Goal: Task Accomplishment & Management: Manage account settings

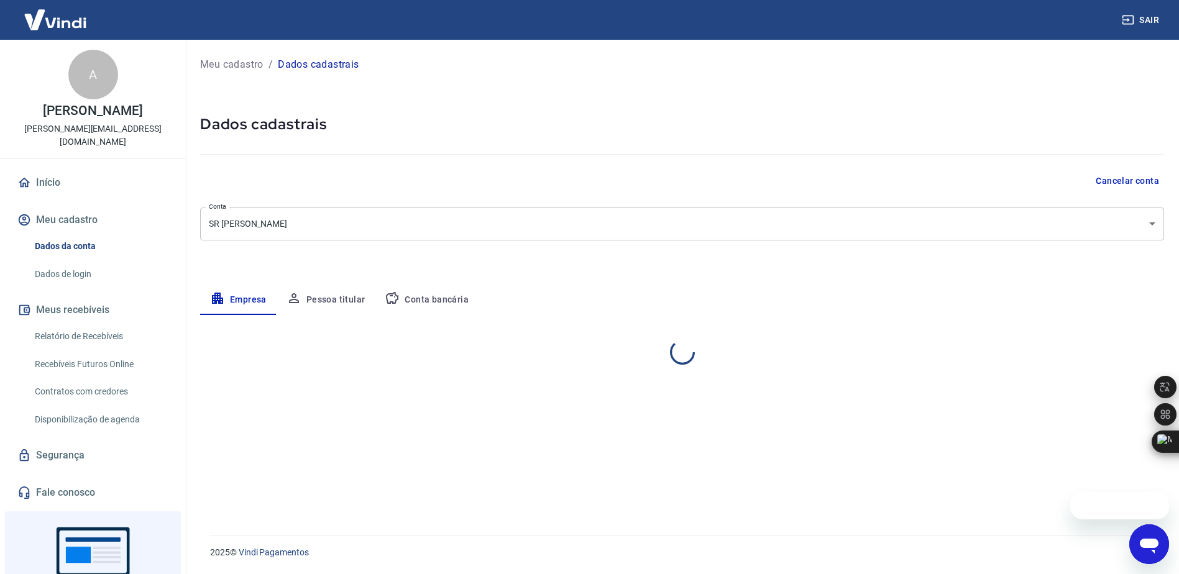
select select "PR"
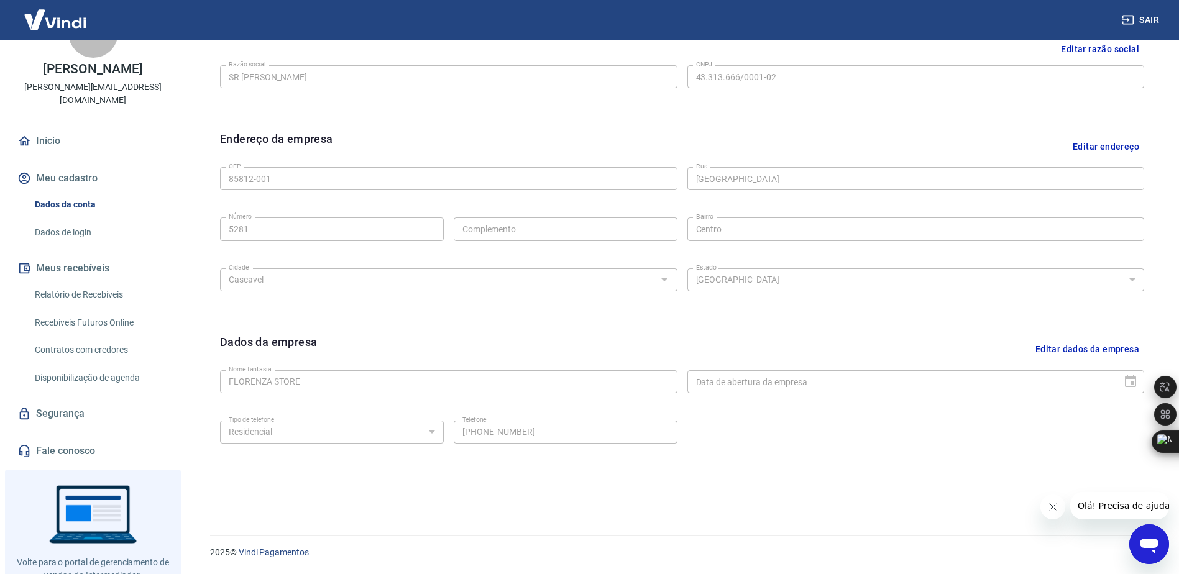
scroll to position [62, 0]
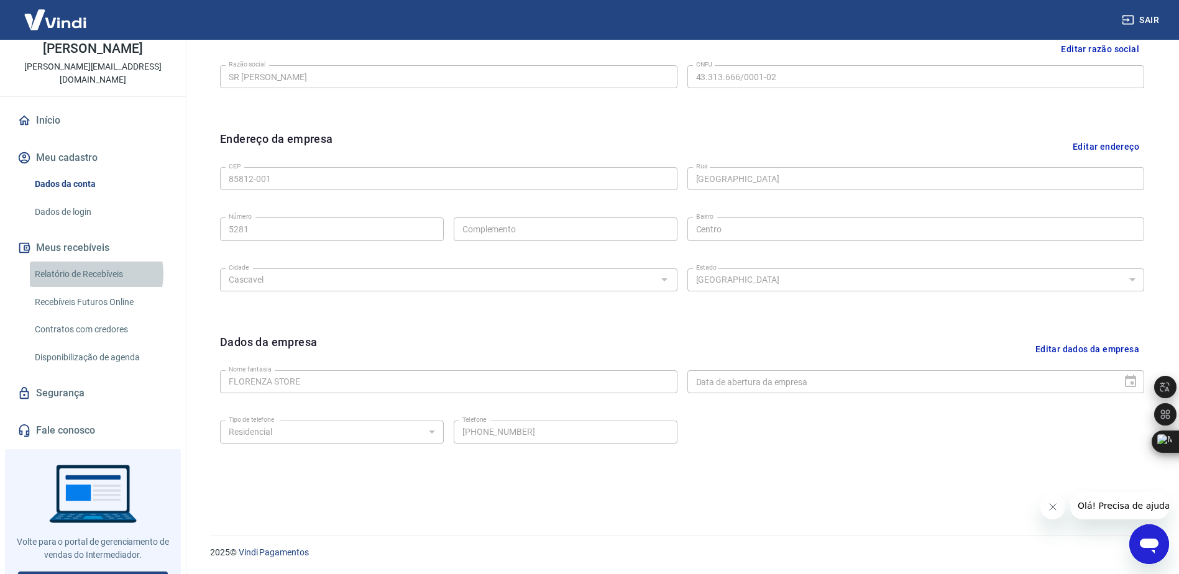
click at [94, 262] on link "Relatório de Recebíveis" at bounding box center [100, 274] width 141 height 25
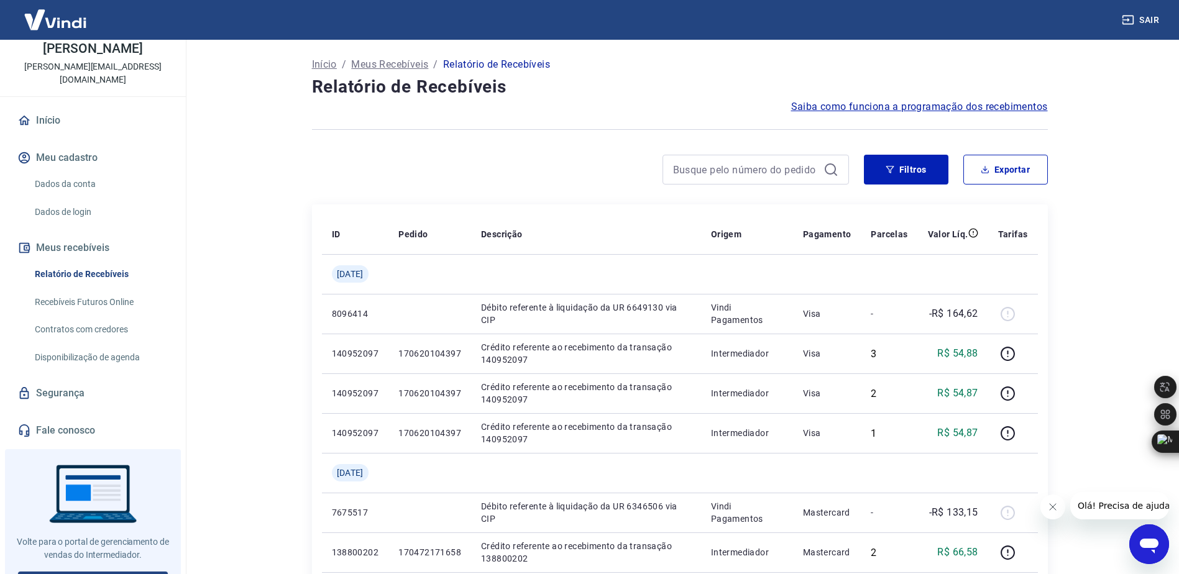
click at [1139, 17] on button "Sair" at bounding box center [1141, 20] width 45 height 23
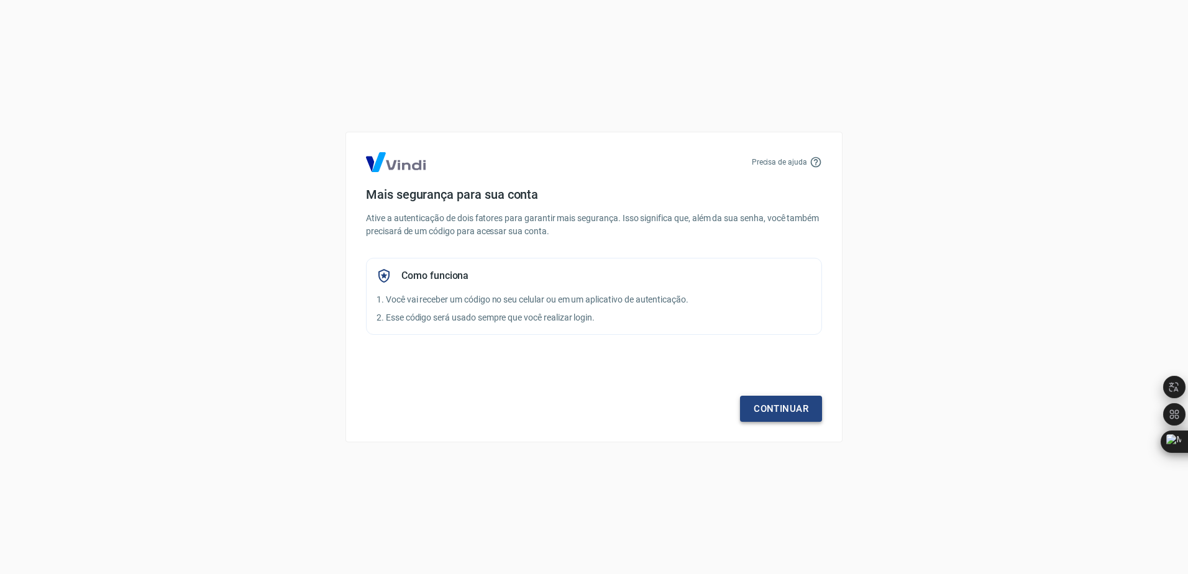
click at [801, 409] on link "Continuar" at bounding box center [781, 409] width 82 height 26
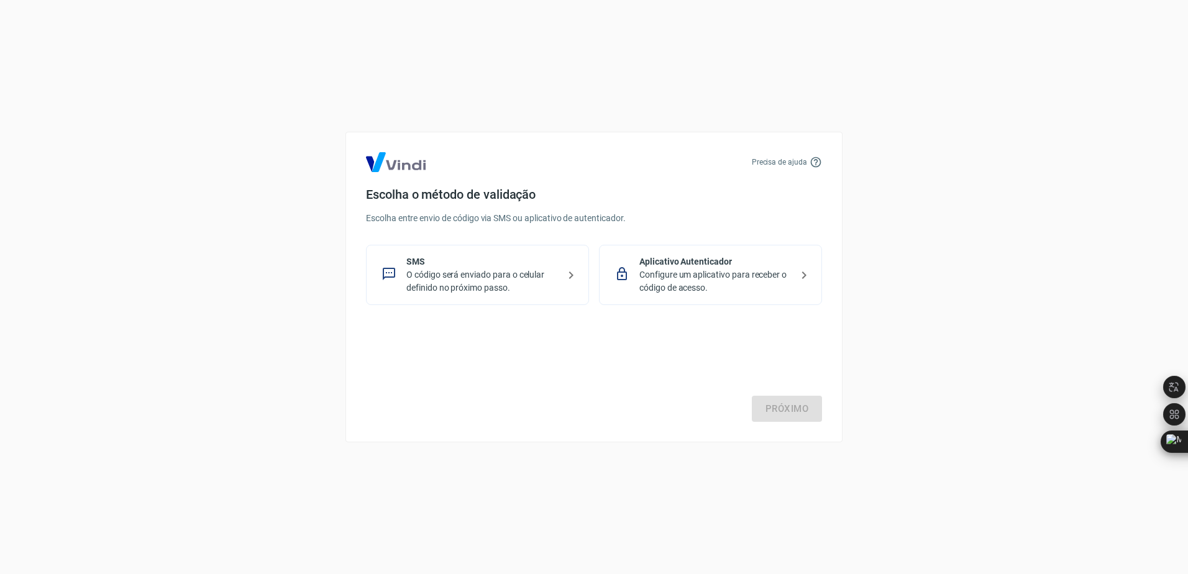
click at [480, 272] on p "O código será enviado para o celular definido no próximo passo." at bounding box center [482, 281] width 152 height 26
click at [785, 419] on link "Próximo" at bounding box center [787, 409] width 70 height 26
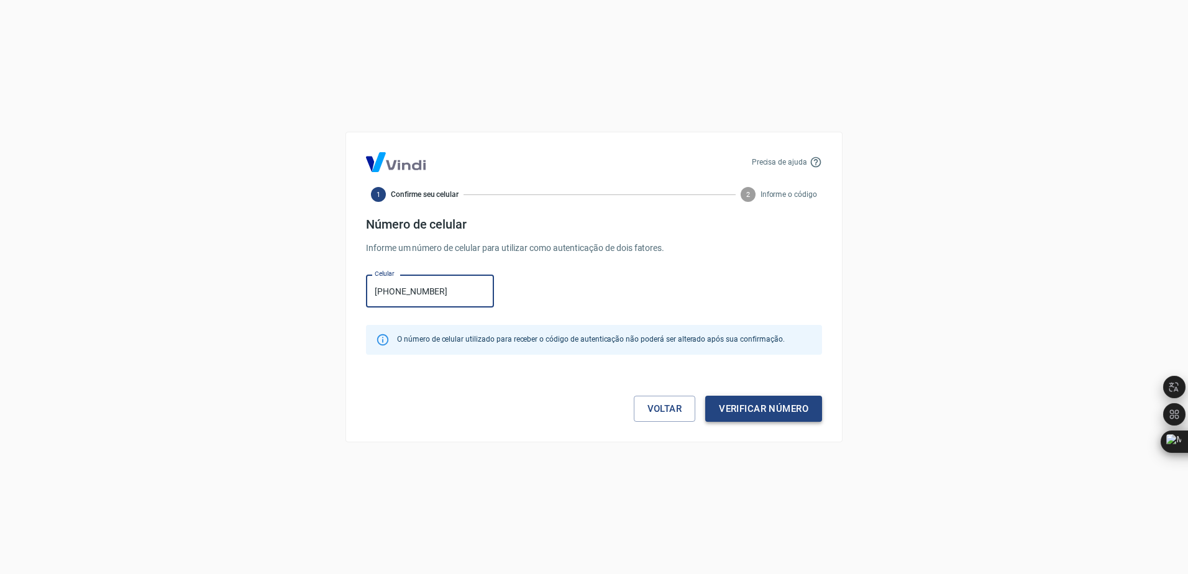
type input "[PHONE_NUMBER]"
click at [746, 409] on button "Verificar número" at bounding box center [763, 409] width 117 height 26
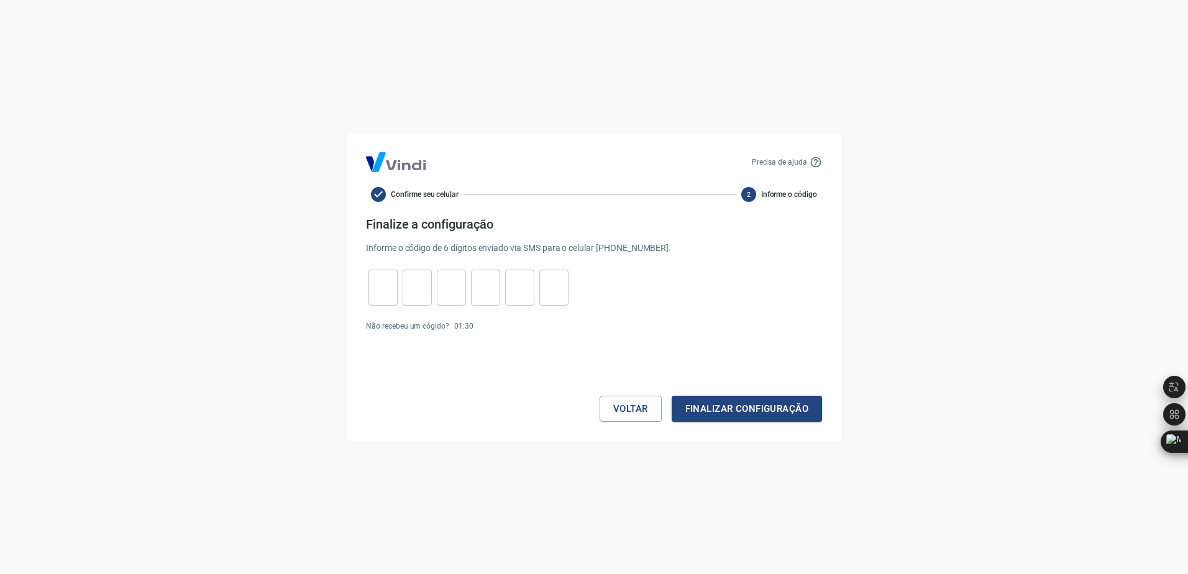
click at [362, 287] on div "Precisa de ajuda Confirme seu celular 2 Informe o código Finalize a configuraçã…" at bounding box center [593, 287] width 497 height 311
click at [379, 288] on input "tel" at bounding box center [382, 288] width 29 height 27
type input "3"
type input "1"
type input "8"
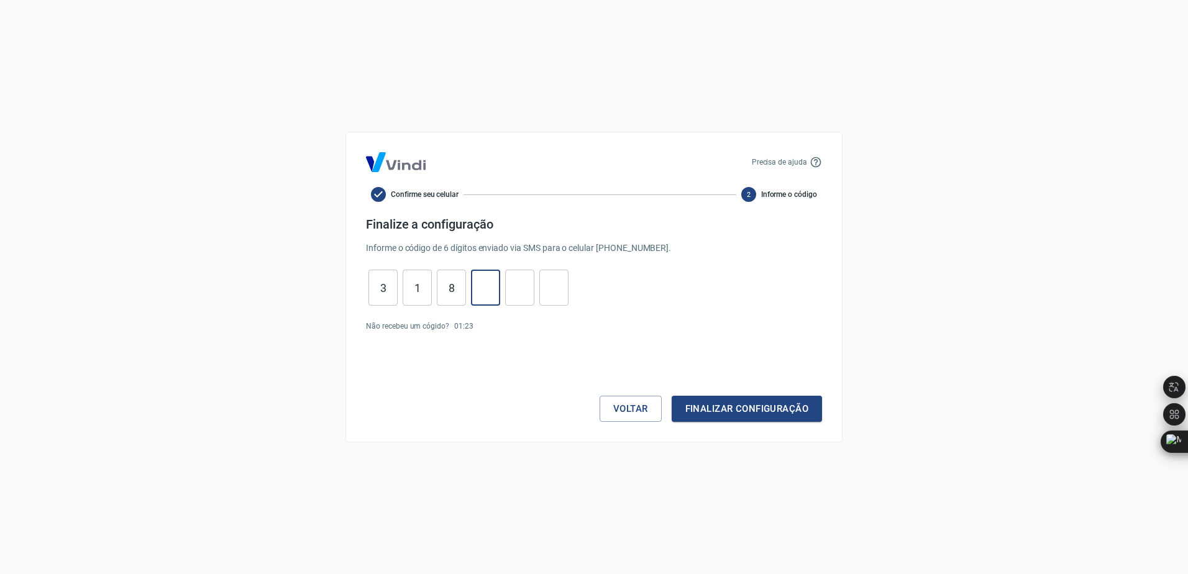
type input "0"
type input "3"
click at [746, 399] on button "Finalizar configuração" at bounding box center [747, 409] width 150 height 26
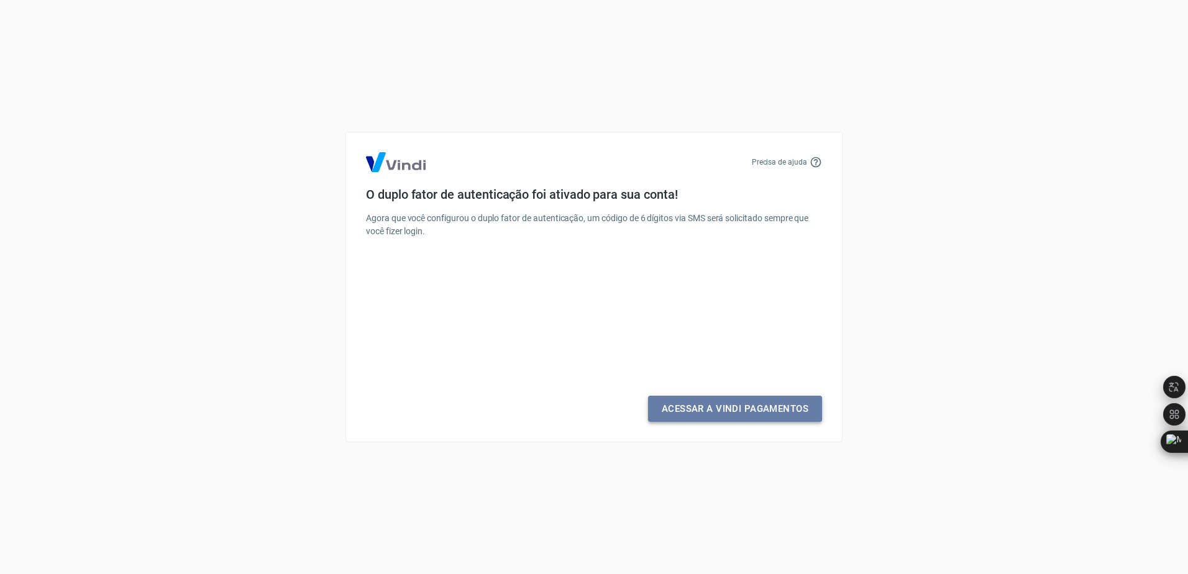
click at [736, 409] on link "Acessar a Vindi Pagamentos" at bounding box center [735, 409] width 174 height 26
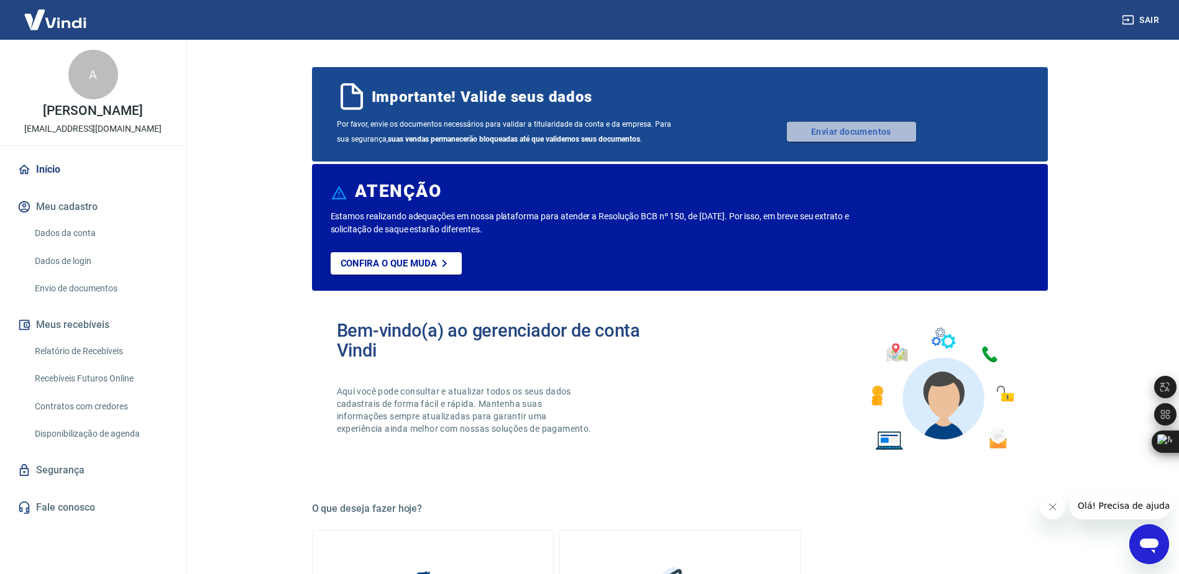
click at [834, 129] on link "Enviar documentos" at bounding box center [851, 132] width 129 height 20
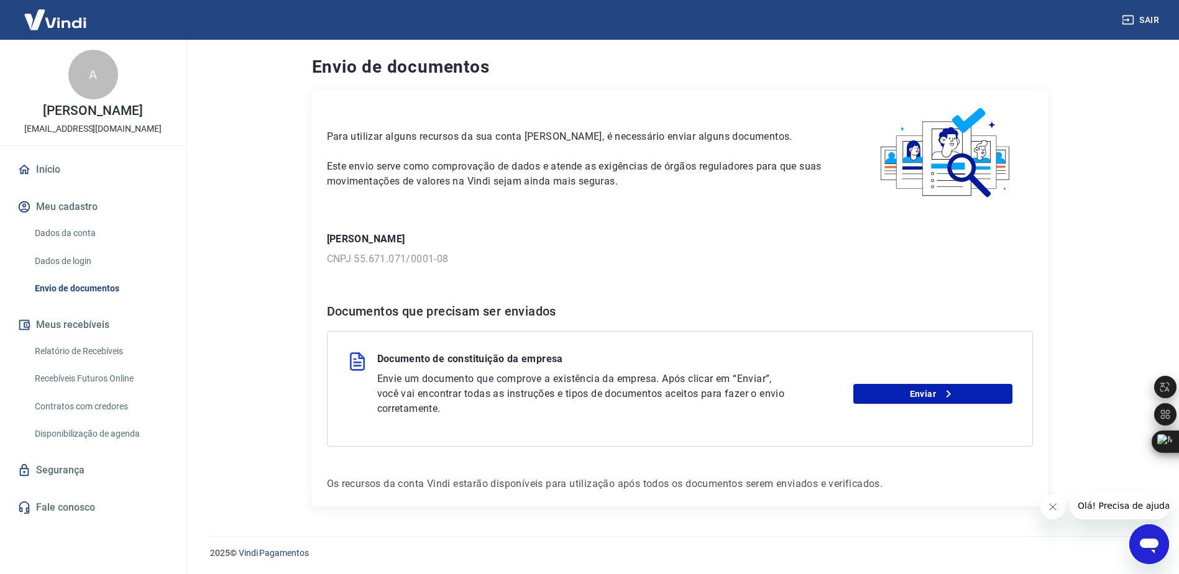
scroll to position [1, 0]
click at [920, 391] on link "Enviar" at bounding box center [932, 393] width 159 height 20
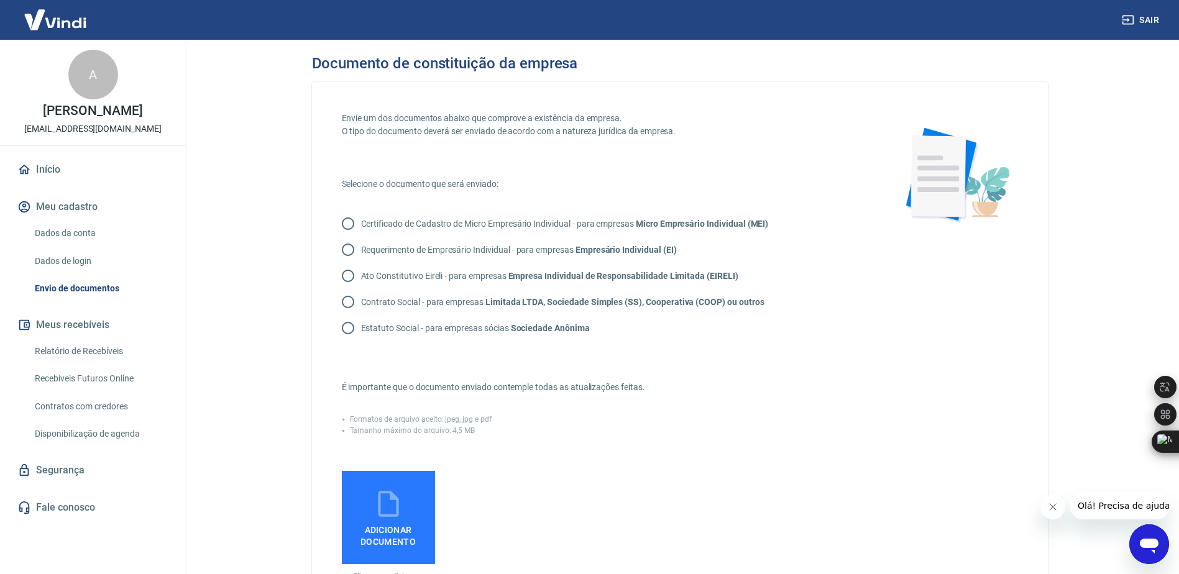
click at [422, 252] on p "Requerimento de Empresário Individual - para empresas Empresário Individual (EI)" at bounding box center [519, 250] width 316 height 13
click at [361, 252] on input "Requerimento de Empresário Individual - para empresas Empresário Individual (EI)" at bounding box center [348, 250] width 26 height 26
radio input "true"
click at [436, 303] on p "Contrato Social - para empresas Limitada LTDA, Sociedade Simples (SS), Cooperat…" at bounding box center [562, 302] width 403 height 13
click at [361, 303] on input "Contrato Social - para empresas Limitada LTDA, Sociedade Simples (SS), Cooperat…" at bounding box center [348, 302] width 26 height 26
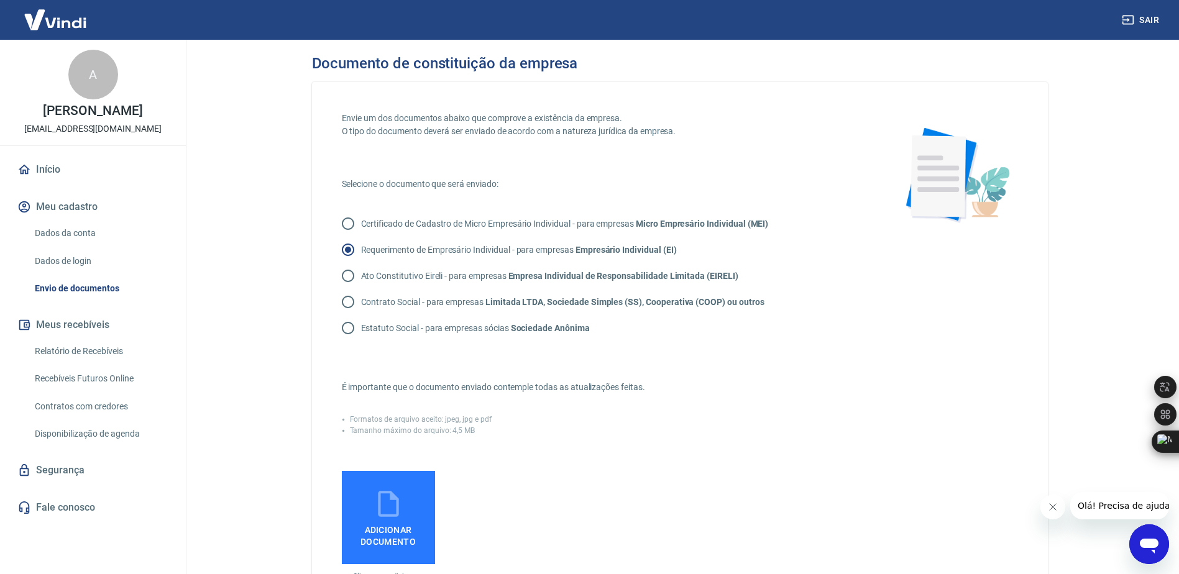
radio input "true"
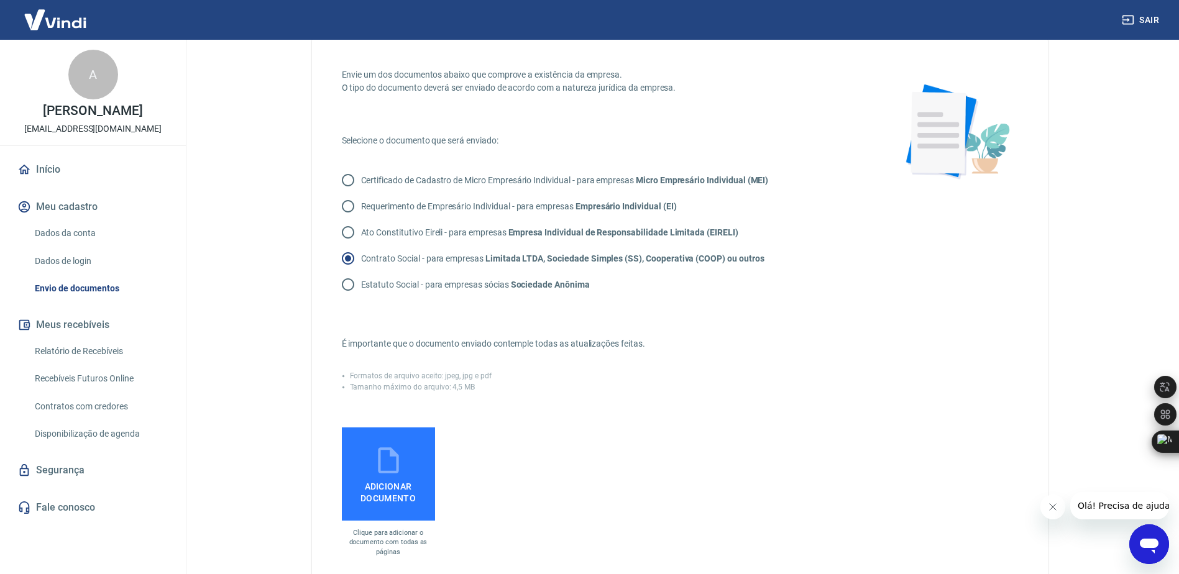
scroll to position [124, 0]
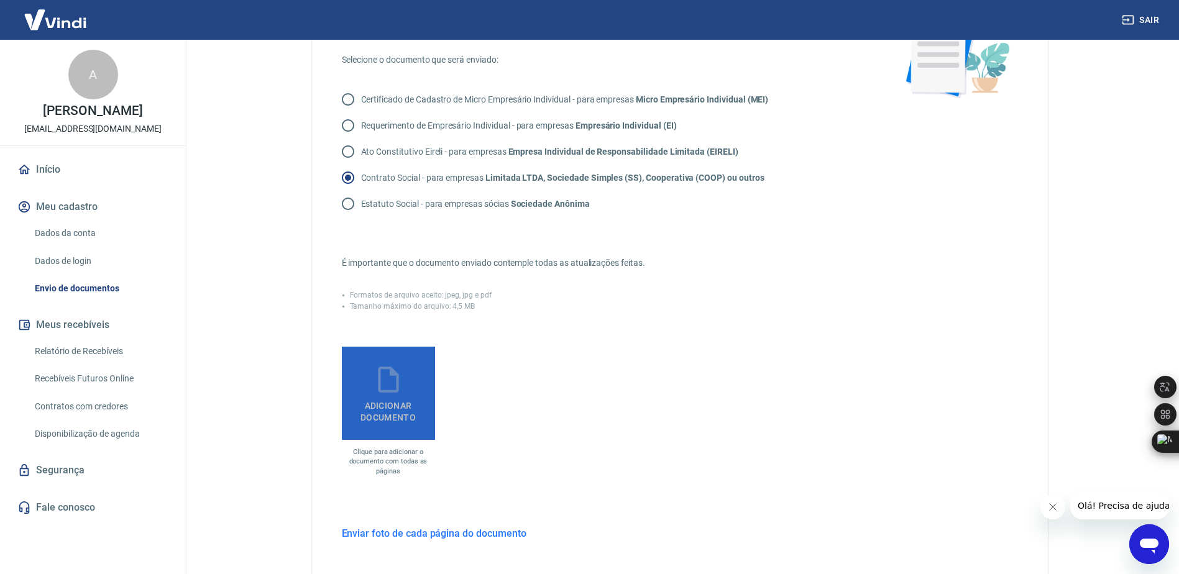
click at [390, 411] on span "Adicionar documento" at bounding box center [388, 409] width 83 height 28
click at [0, 0] on input "Adicionar documento" at bounding box center [0, 0] width 0 height 0
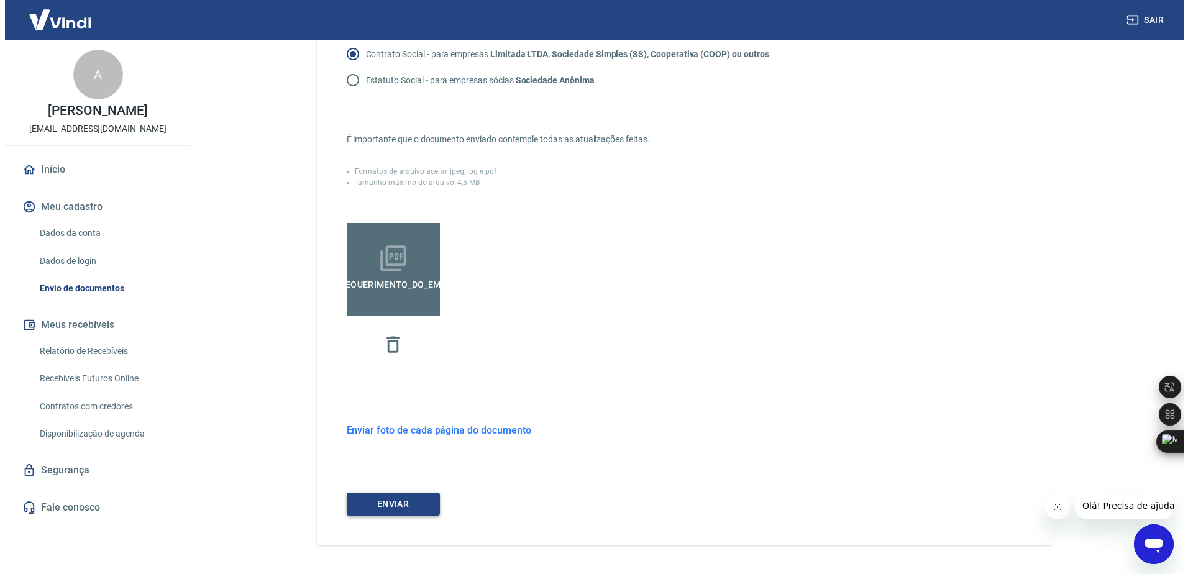
scroll to position [288, 0]
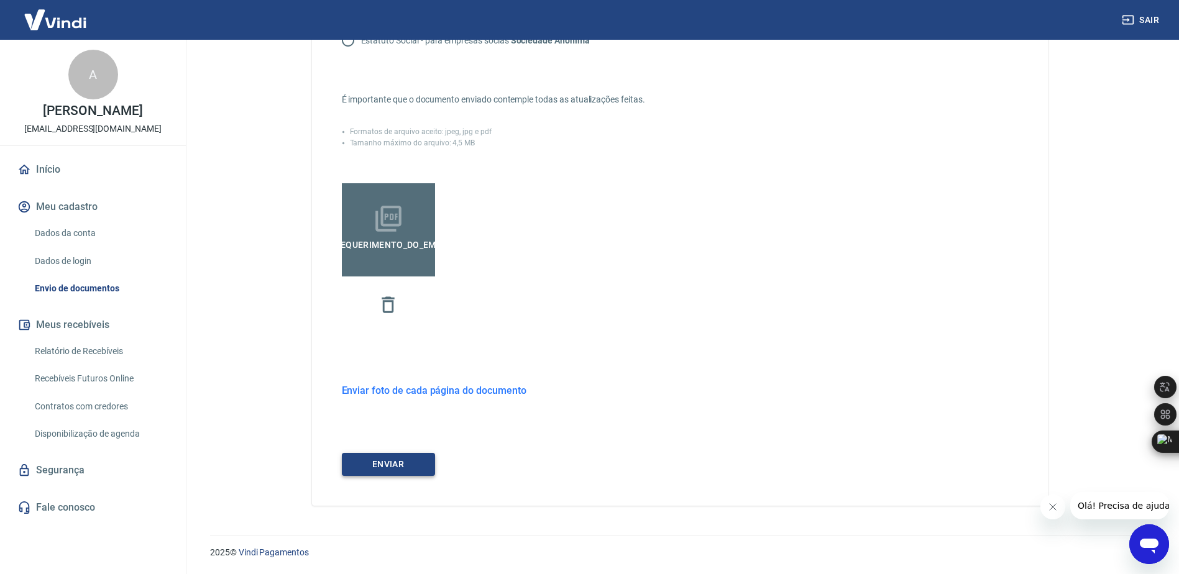
click at [393, 470] on button "ENVIAR" at bounding box center [388, 464] width 93 height 23
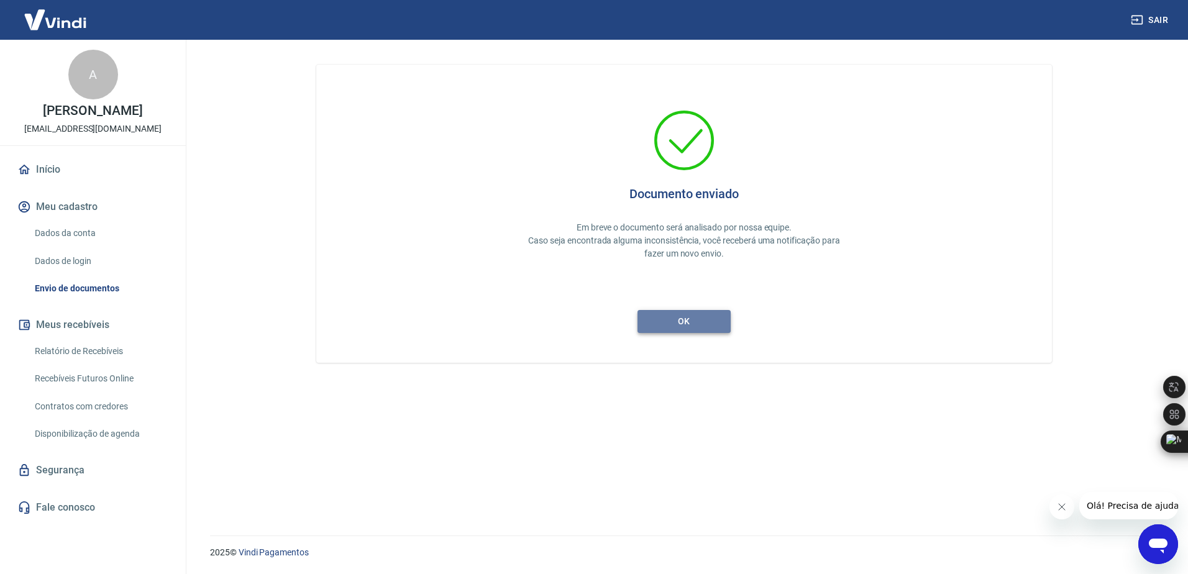
click at [689, 322] on button "ok" at bounding box center [683, 321] width 93 height 23
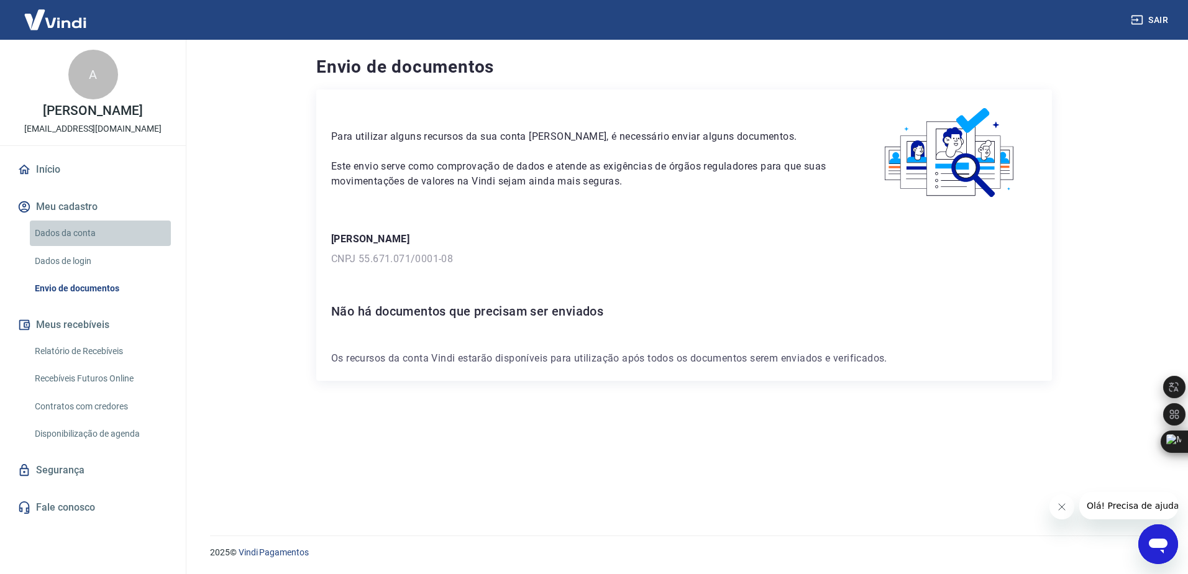
click at [75, 229] on link "Dados da conta" at bounding box center [100, 233] width 141 height 25
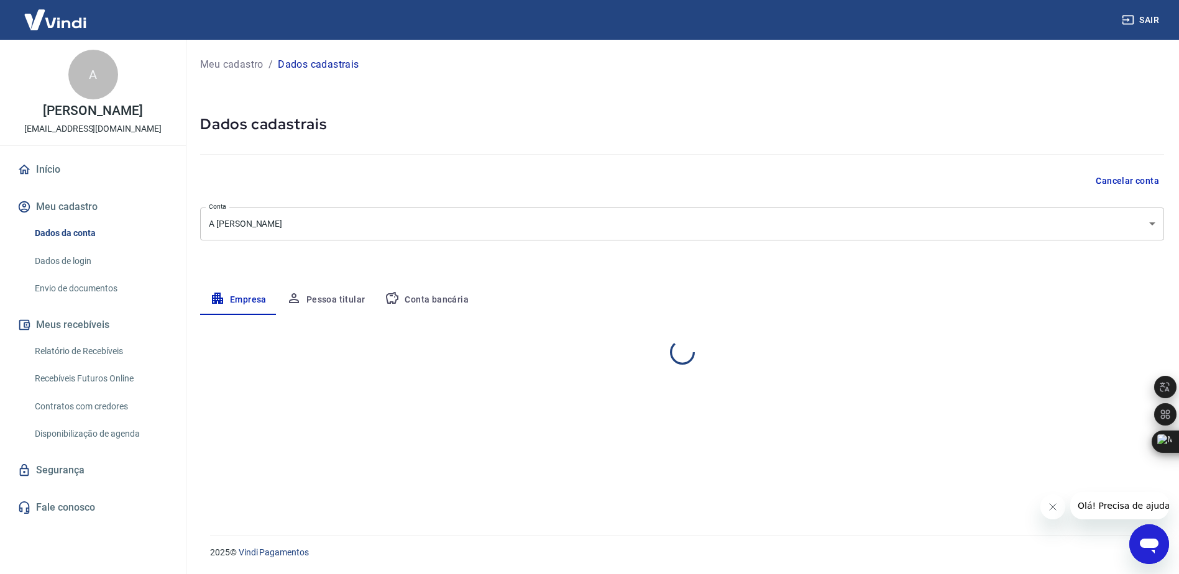
select select "PR"
select select "business"
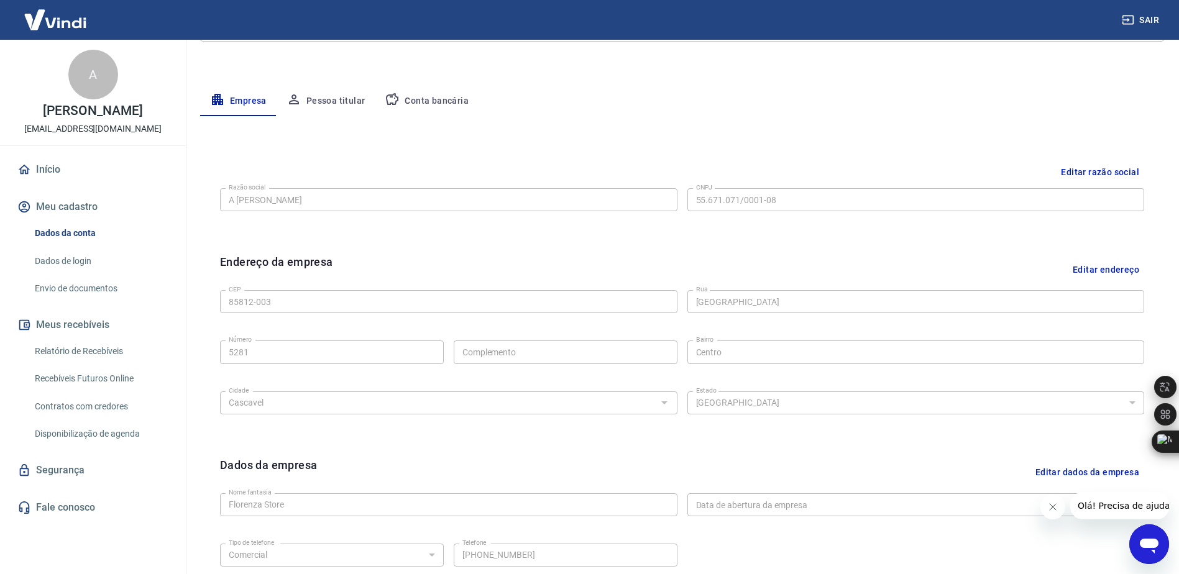
scroll to position [135, 0]
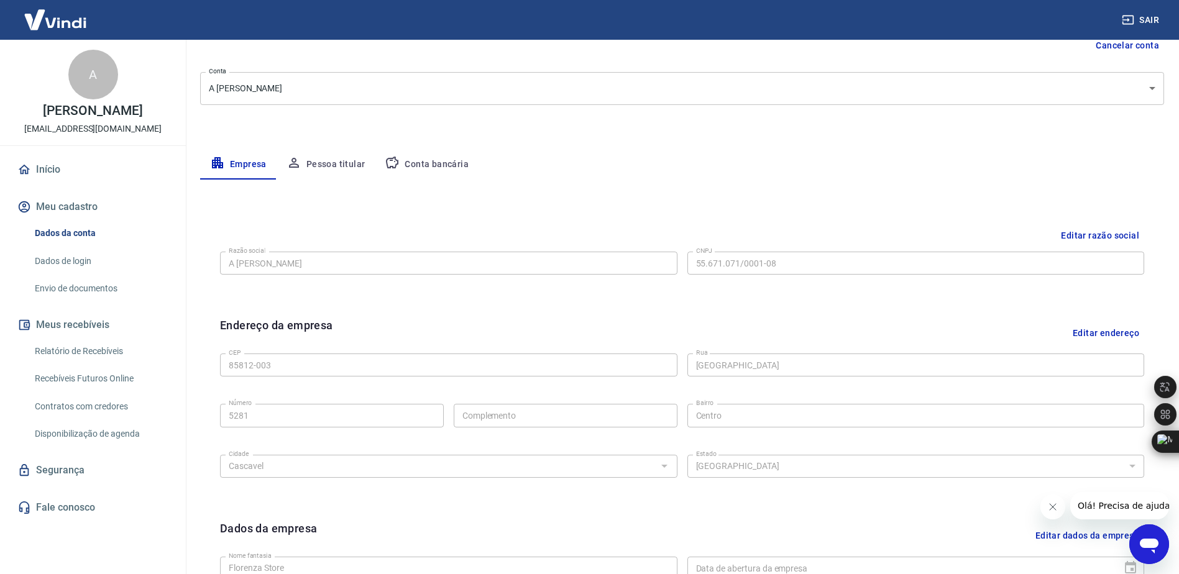
click at [330, 157] on button "Pessoa titular" at bounding box center [325, 165] width 99 height 30
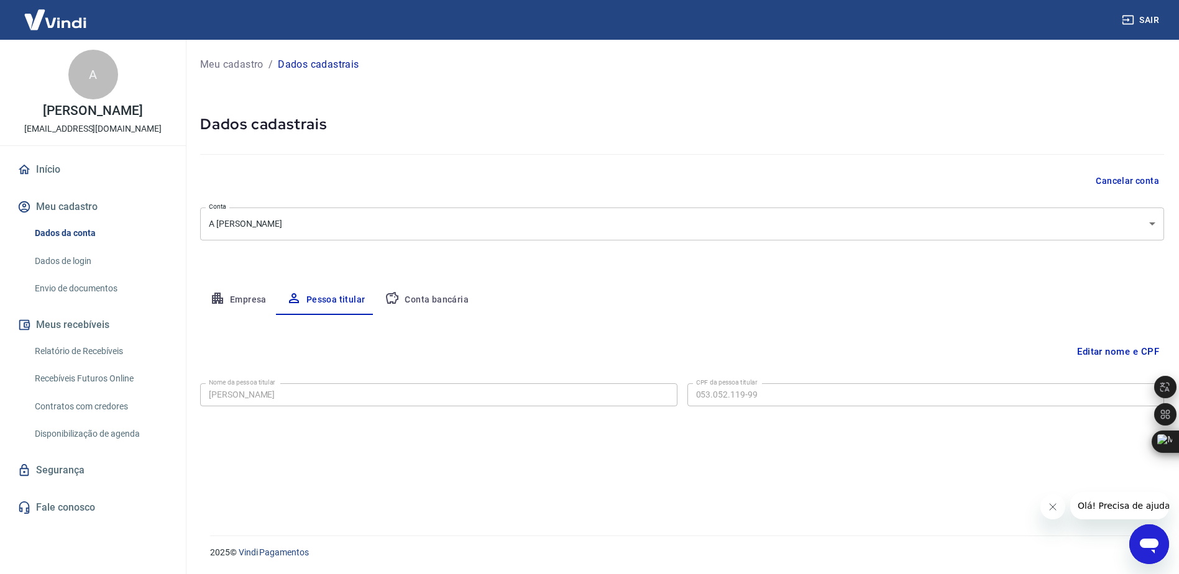
scroll to position [0, 0]
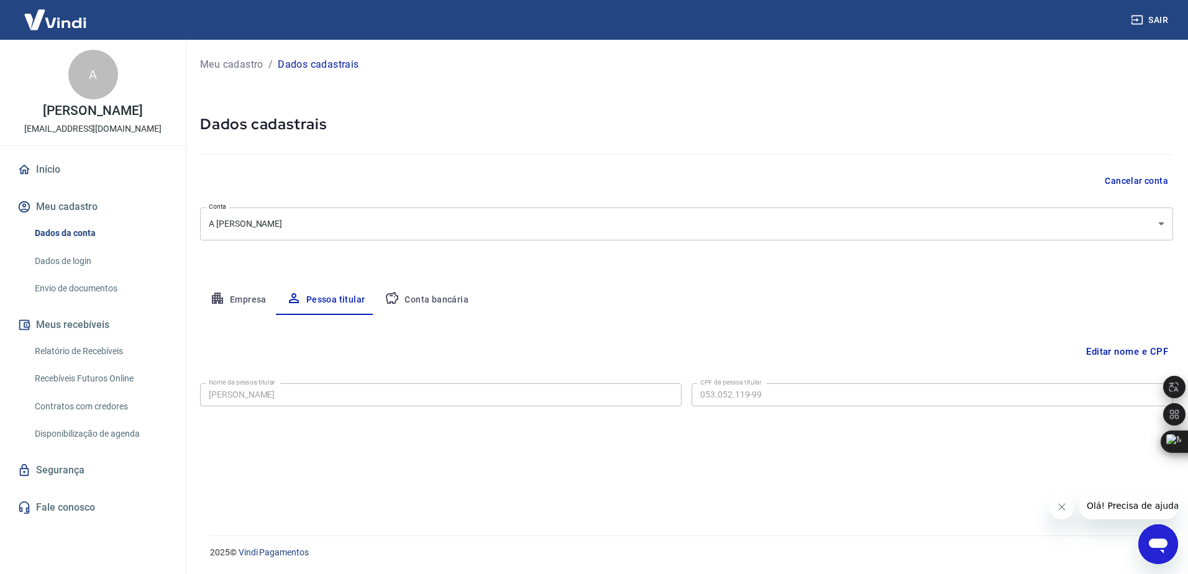
click at [419, 299] on button "Conta bancária" at bounding box center [427, 300] width 104 height 30
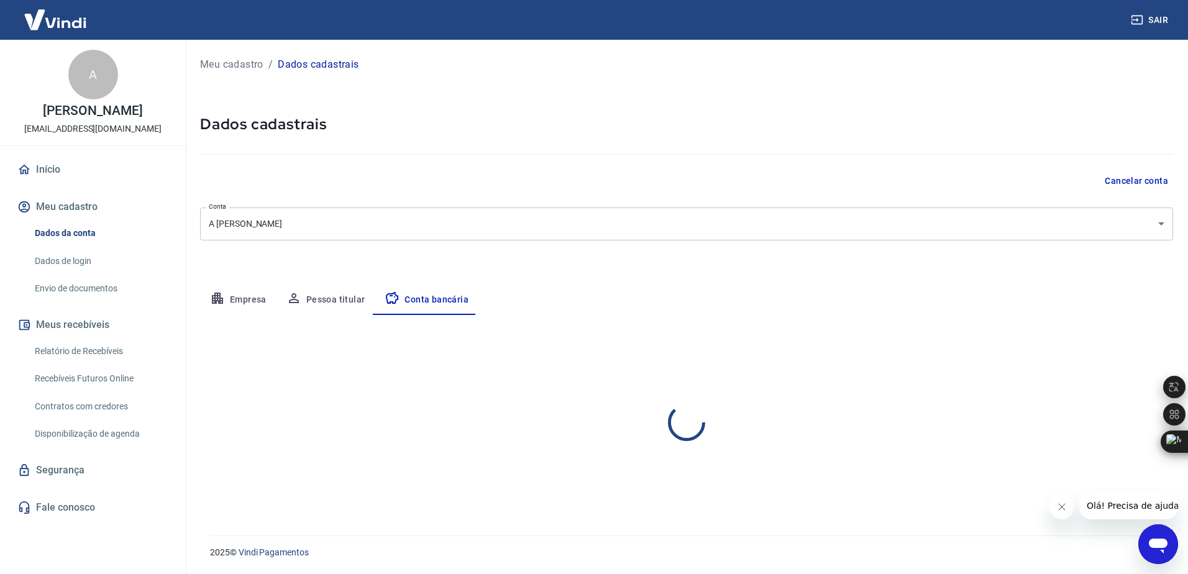
select select "1"
click at [78, 264] on link "Dados de login" at bounding box center [100, 261] width 141 height 25
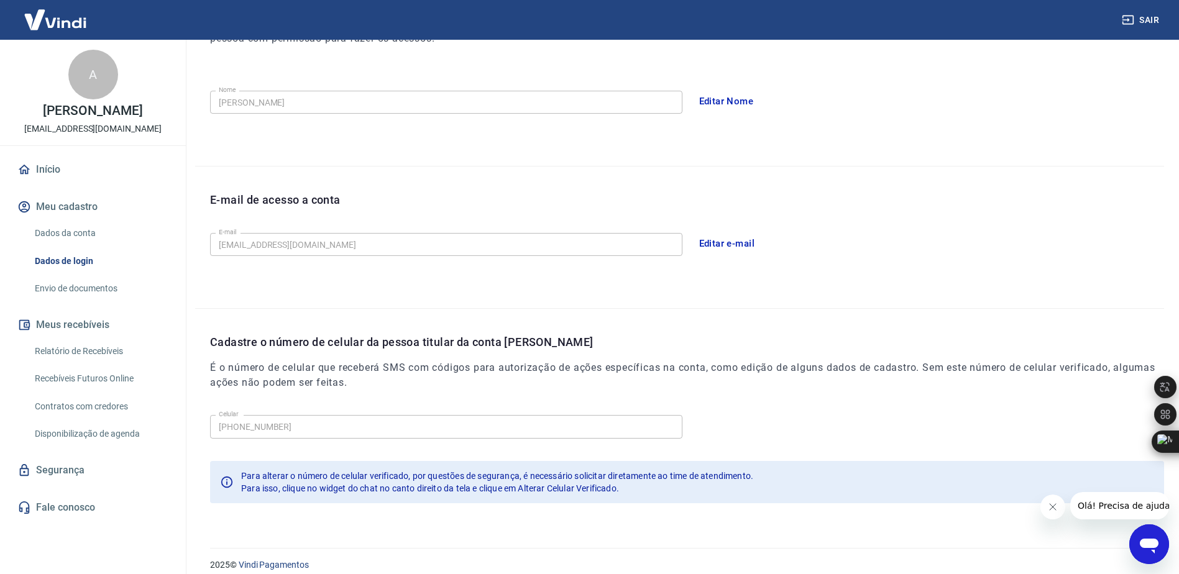
scroll to position [222, 0]
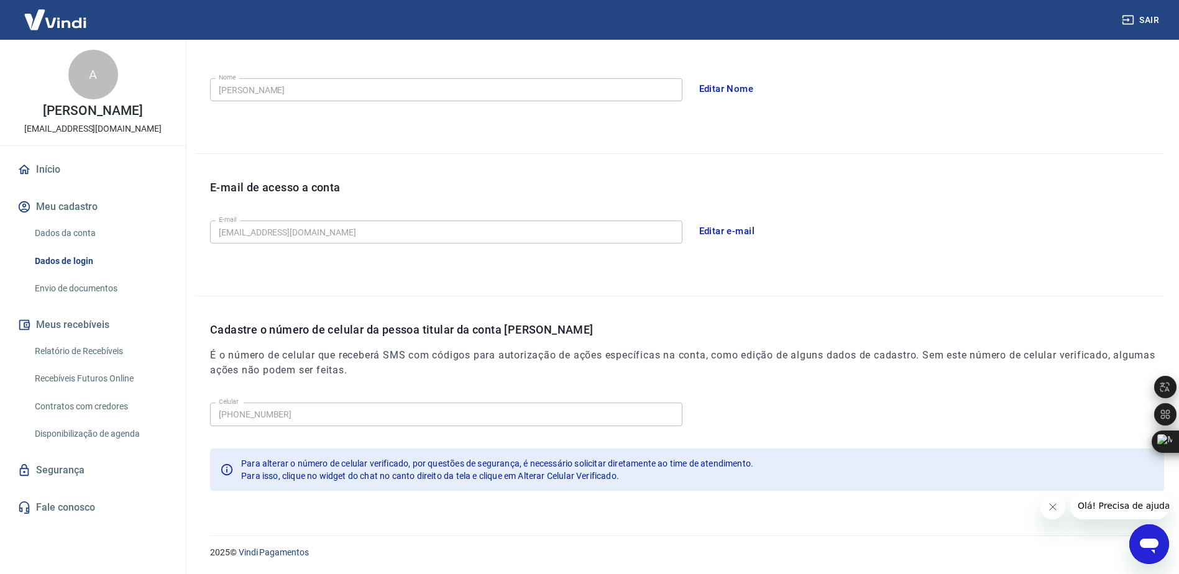
click at [70, 289] on link "Envio de documentos" at bounding box center [100, 288] width 141 height 25
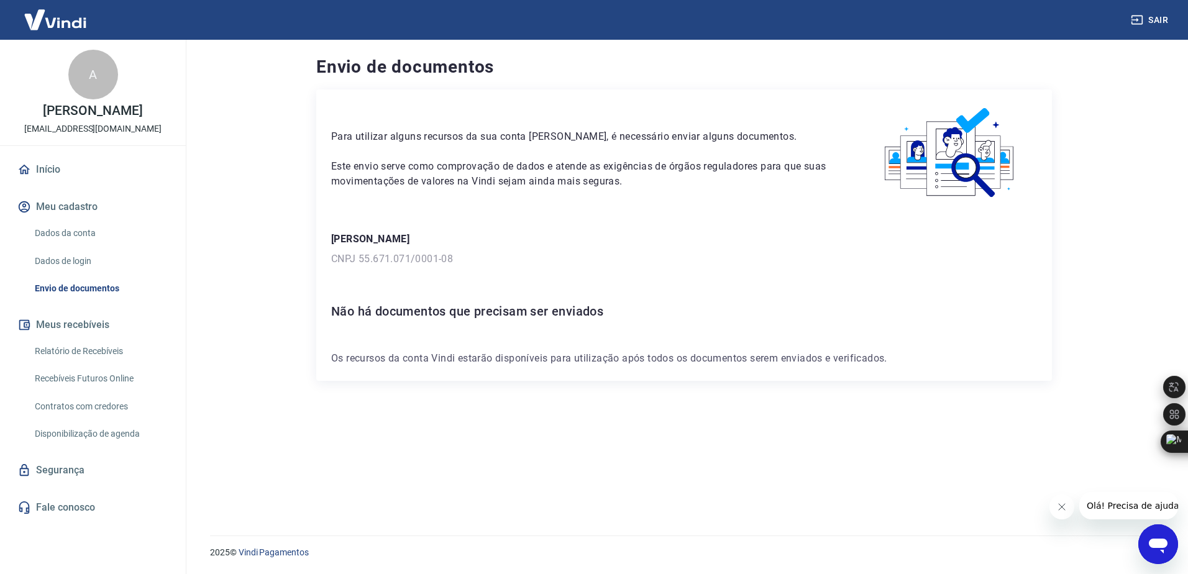
click at [75, 350] on link "Relatório de Recebíveis" at bounding box center [100, 351] width 141 height 25
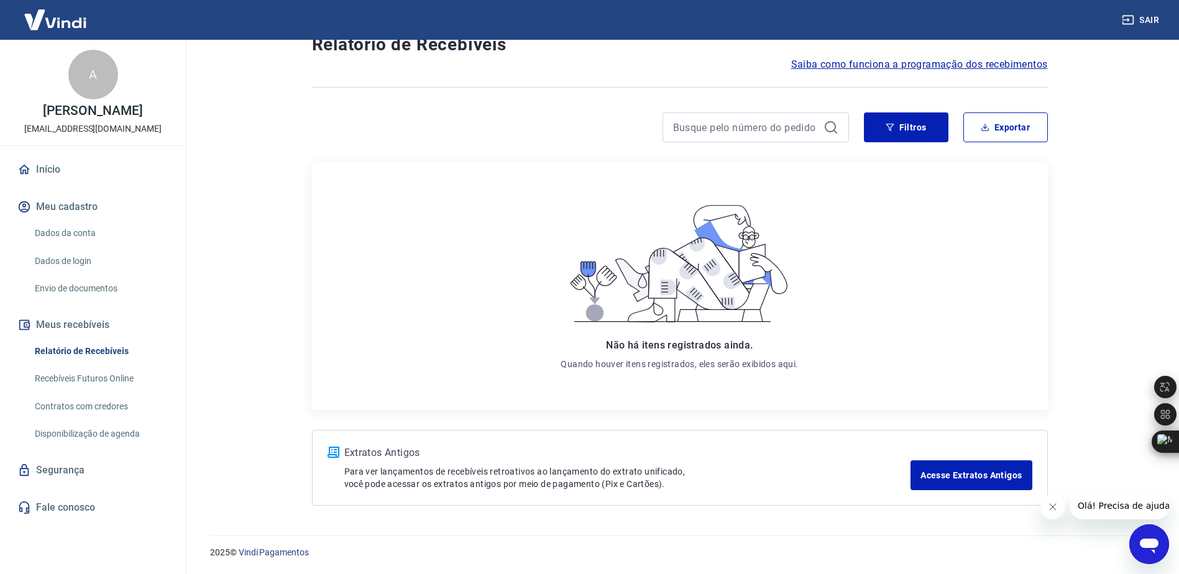
scroll to position [43, 0]
click at [71, 382] on link "Recebíveis Futuros Online" at bounding box center [100, 378] width 141 height 25
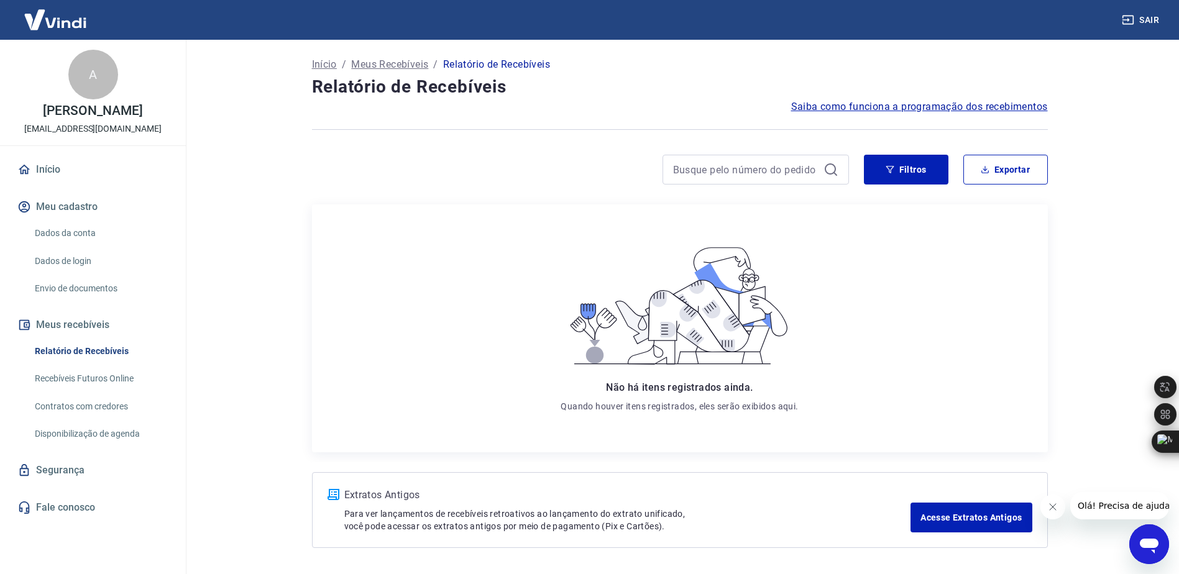
click at [91, 380] on link "Recebíveis Futuros Online" at bounding box center [100, 378] width 141 height 25
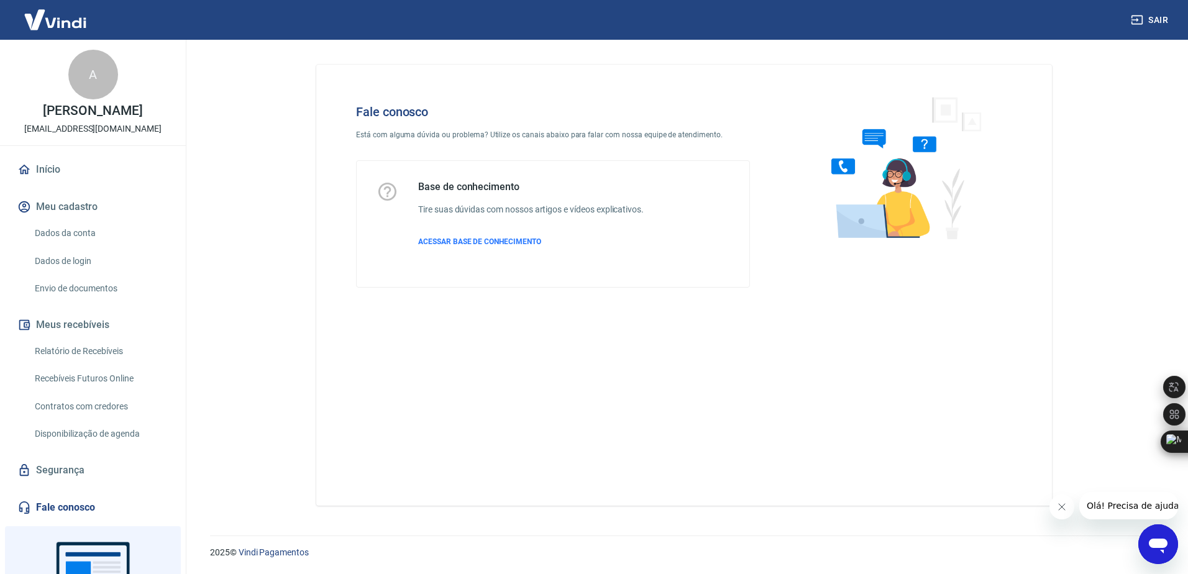
click at [1160, 537] on icon "Abrir janela de mensagens" at bounding box center [1158, 544] width 22 height 22
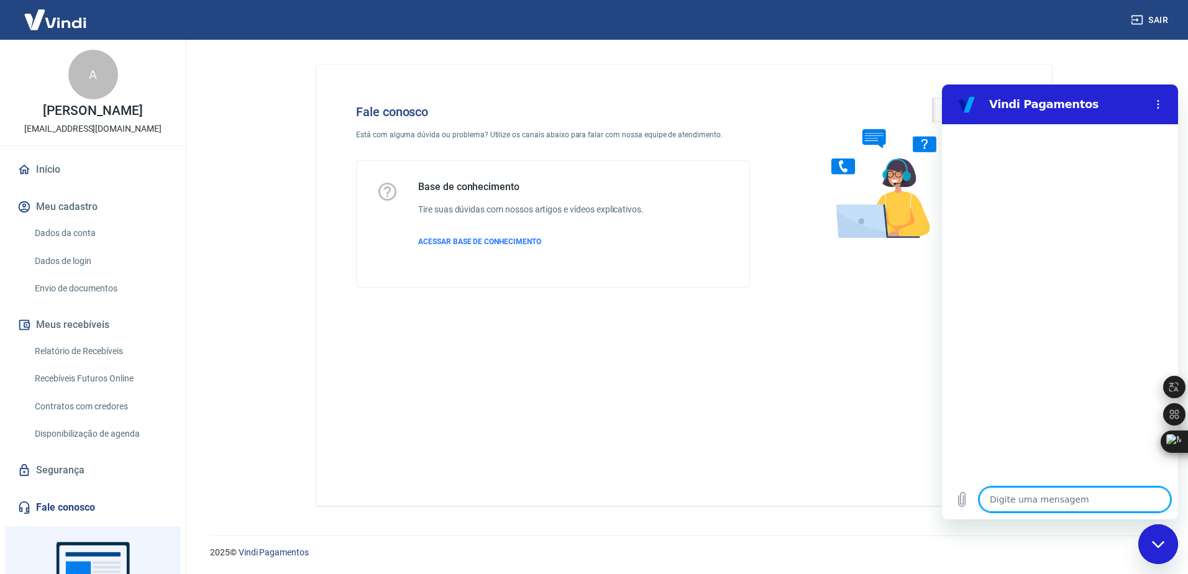
click at [1030, 495] on textarea at bounding box center [1074, 499] width 191 height 25
type textarea "o"
type textarea "x"
type textarea "ol"
type textarea "x"
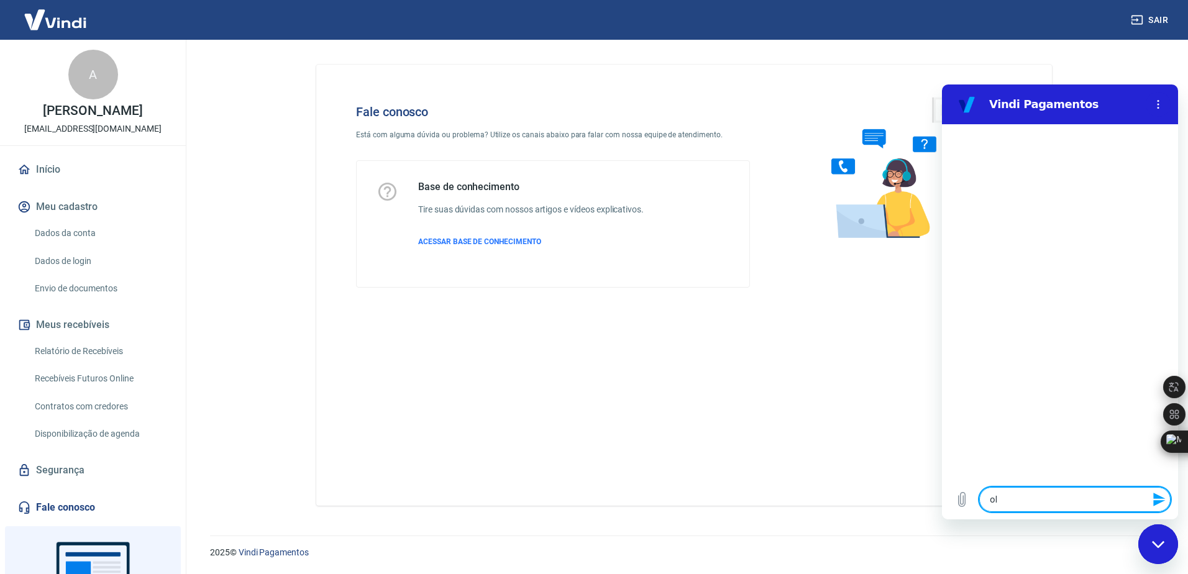
type textarea "olá"
type textarea "x"
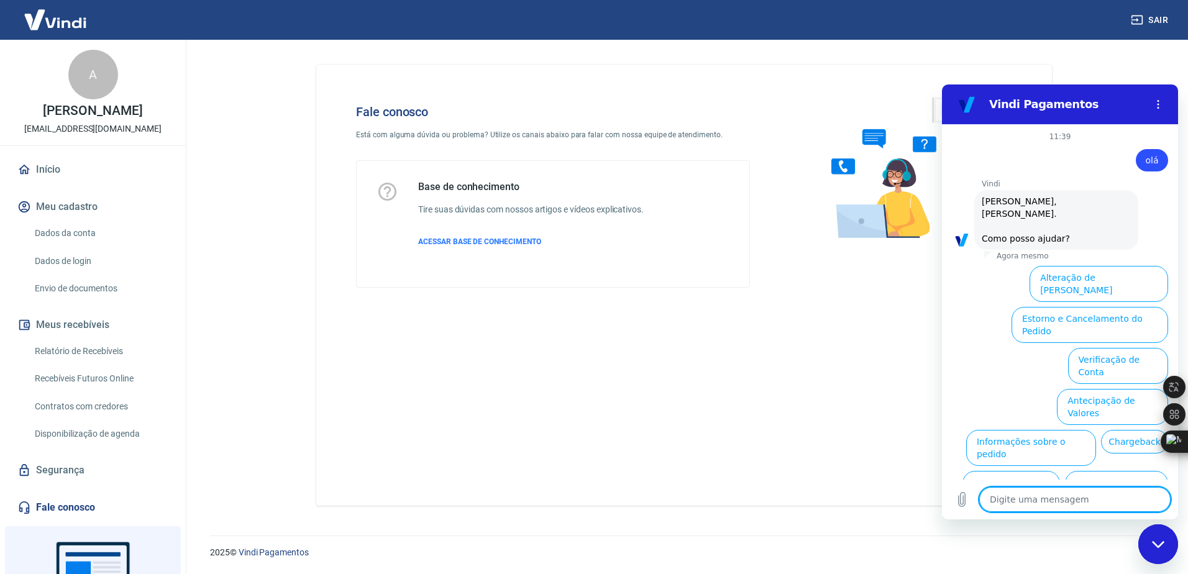
scroll to position [29, 0]
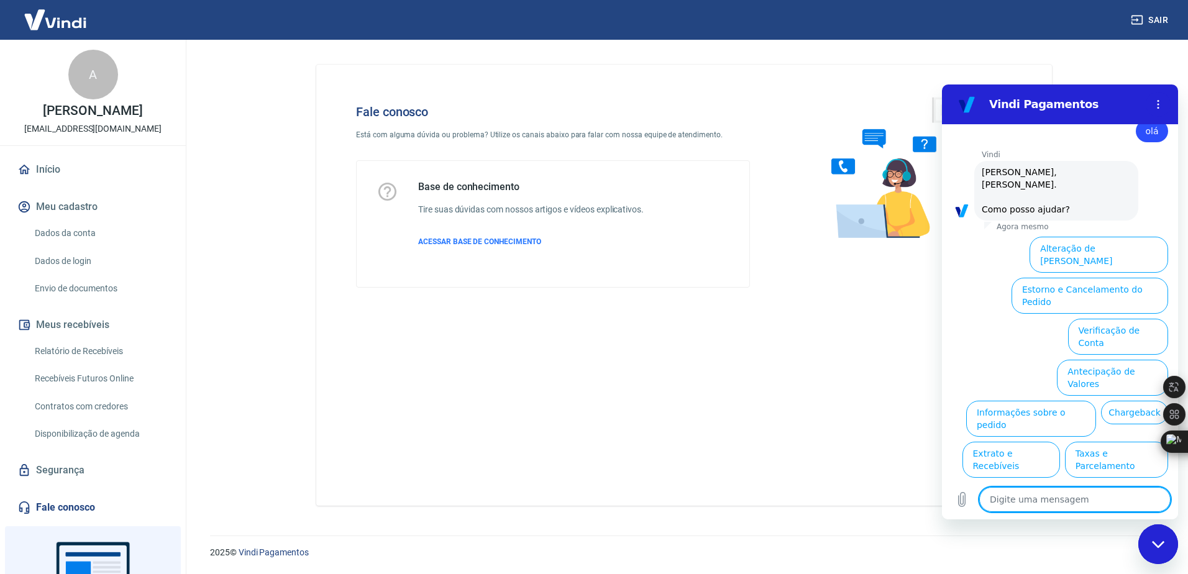
type textarea "f"
type textarea "x"
type textarea "fa"
type textarea "x"
type textarea "fal"
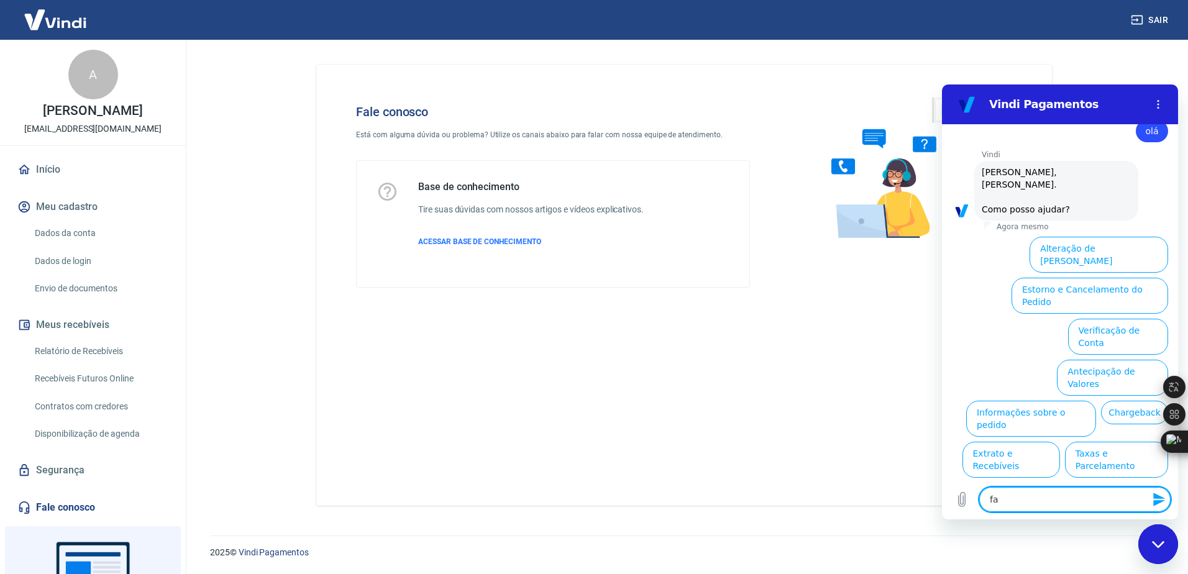
type textarea "x"
type textarea "fala"
type textarea "x"
type textarea "falar"
type textarea "x"
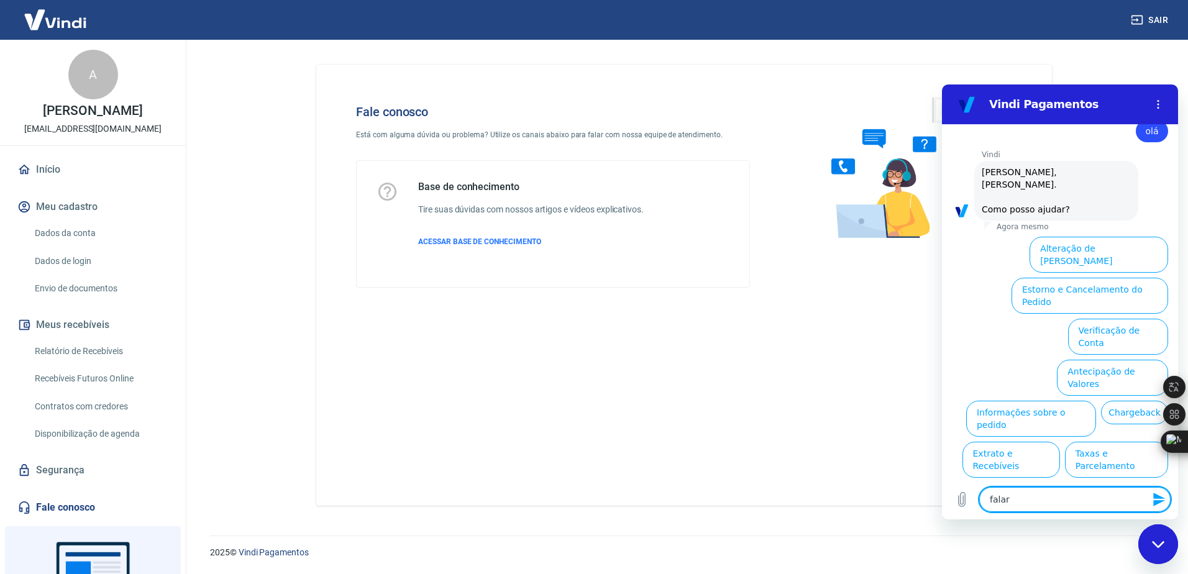
type textarea "falar"
type textarea "x"
type textarea "falar c"
type textarea "x"
type textarea "falar co"
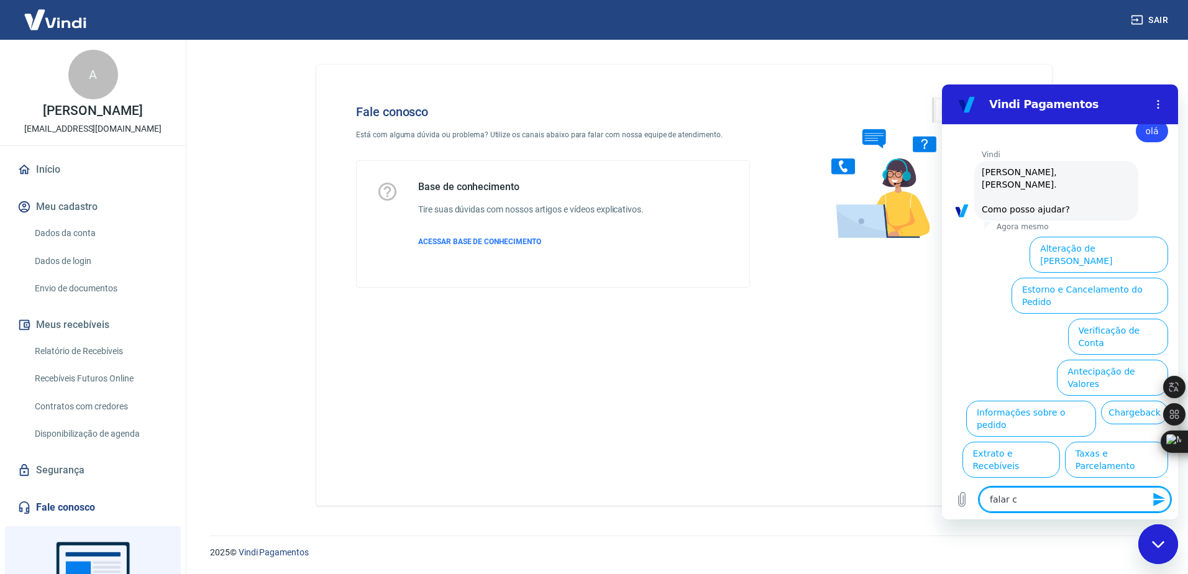
type textarea "x"
type textarea "falar com"
type textarea "x"
type textarea "falar com"
type textarea "x"
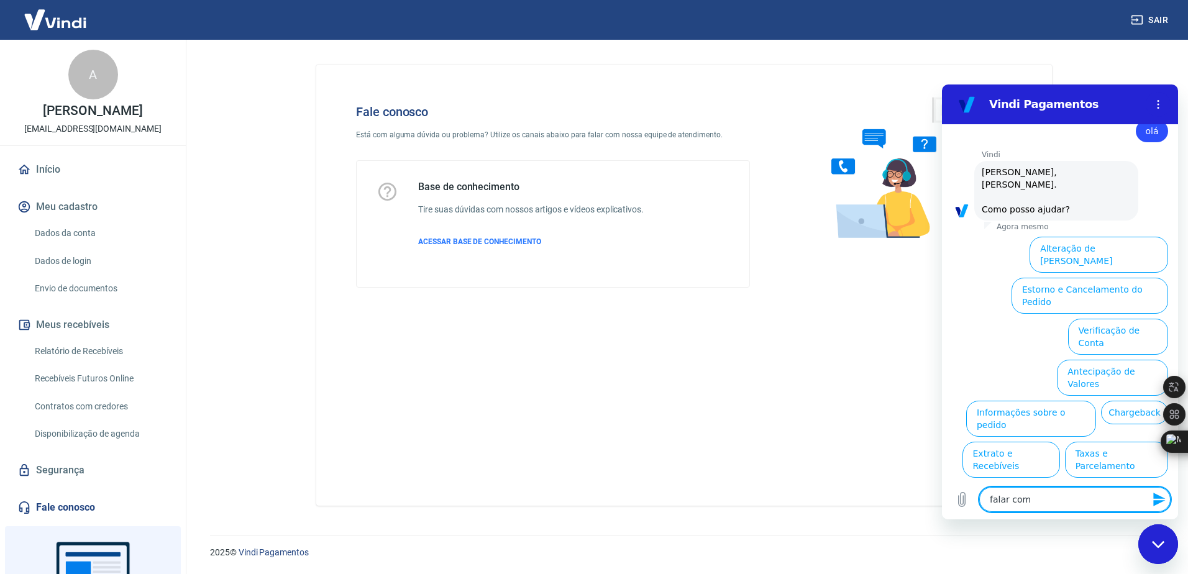
type textarea "falar com a"
type textarea "x"
type textarea "falar com at"
type textarea "x"
type textarea "falar com ate"
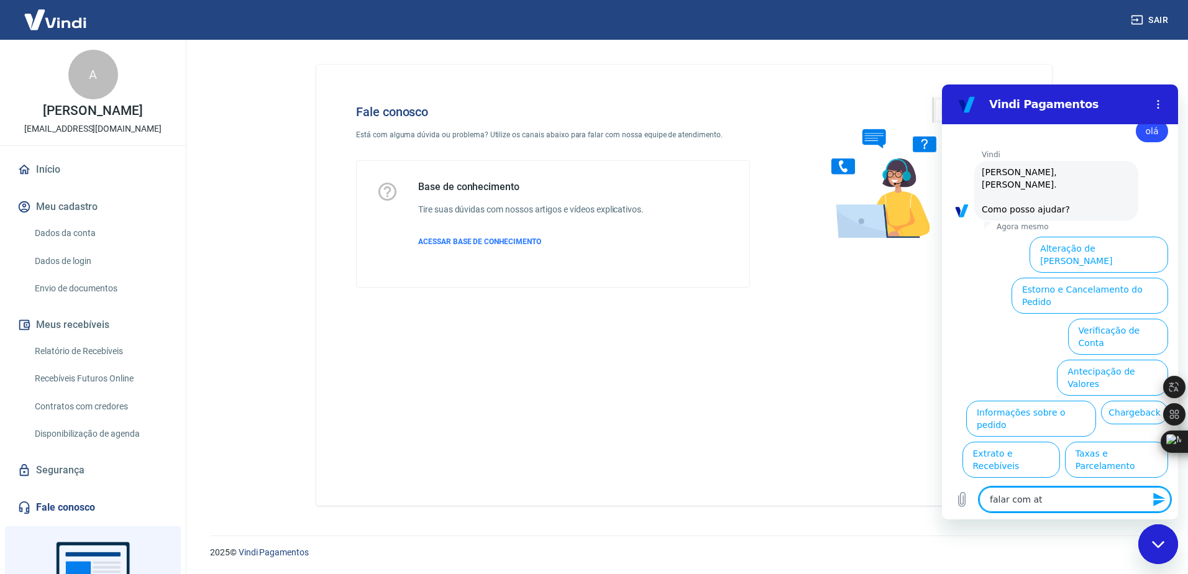
type textarea "x"
type textarea "falar com aten"
type textarea "x"
type textarea "falar com atend"
type textarea "x"
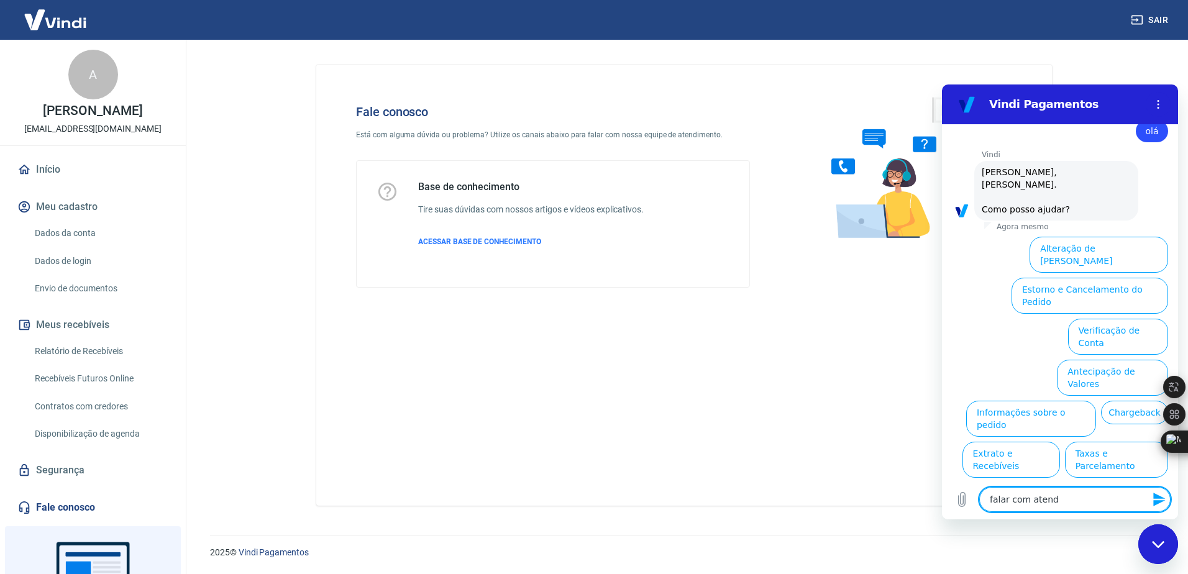
type textarea "falar com atende"
type textarea "x"
type textarea "falar com atenden"
type textarea "x"
type textarea "falar com atendent"
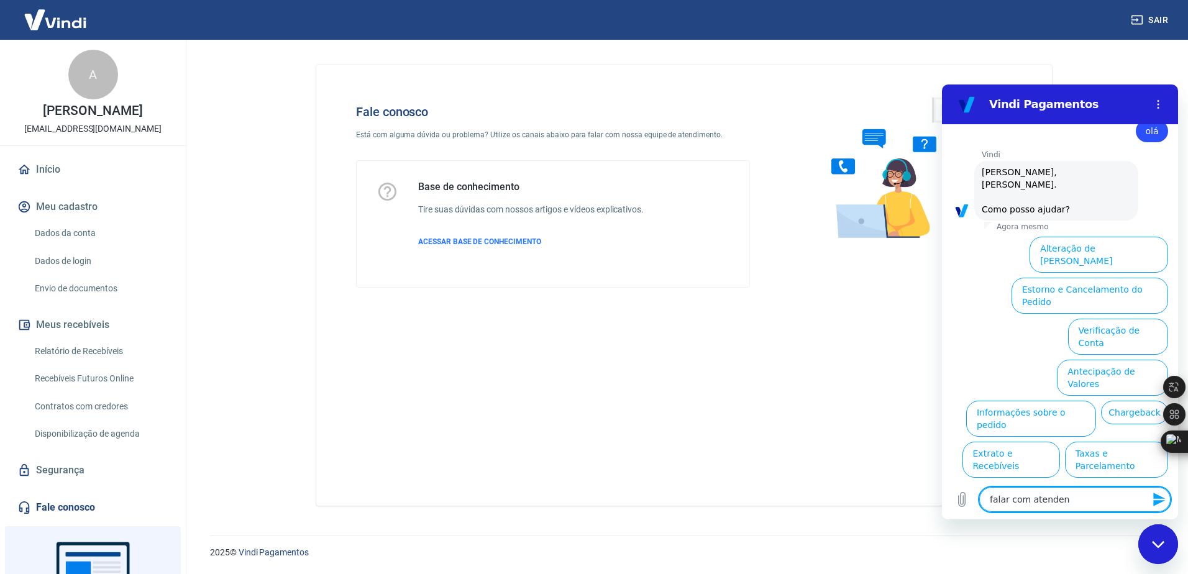
type textarea "x"
type textarea "falar com atendente"
type textarea "x"
type textarea "falar com atendente"
type textarea "x"
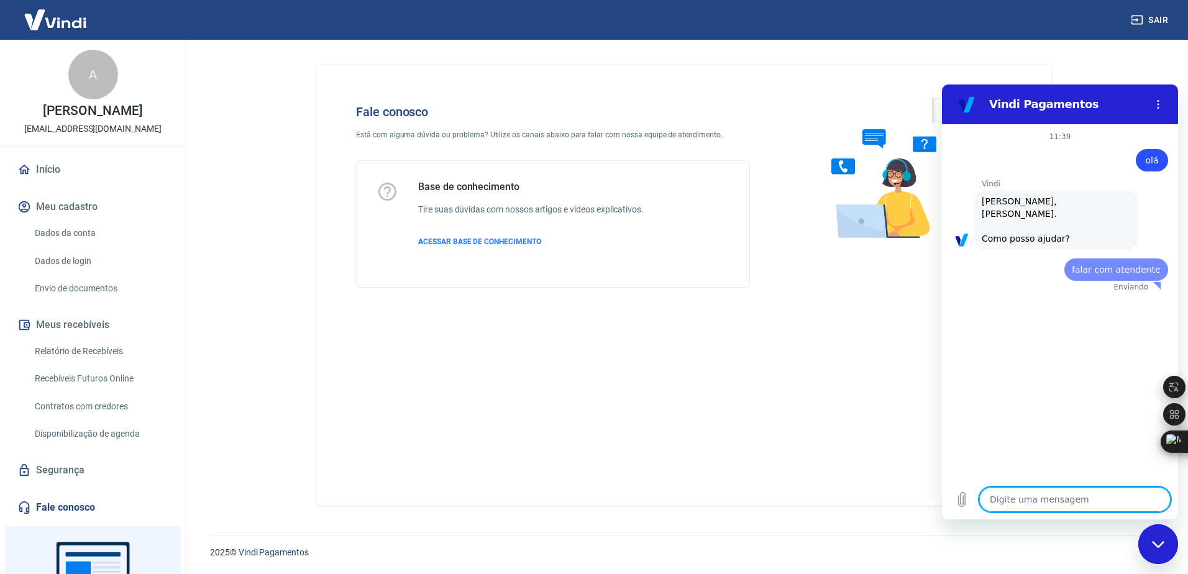
scroll to position [0, 0]
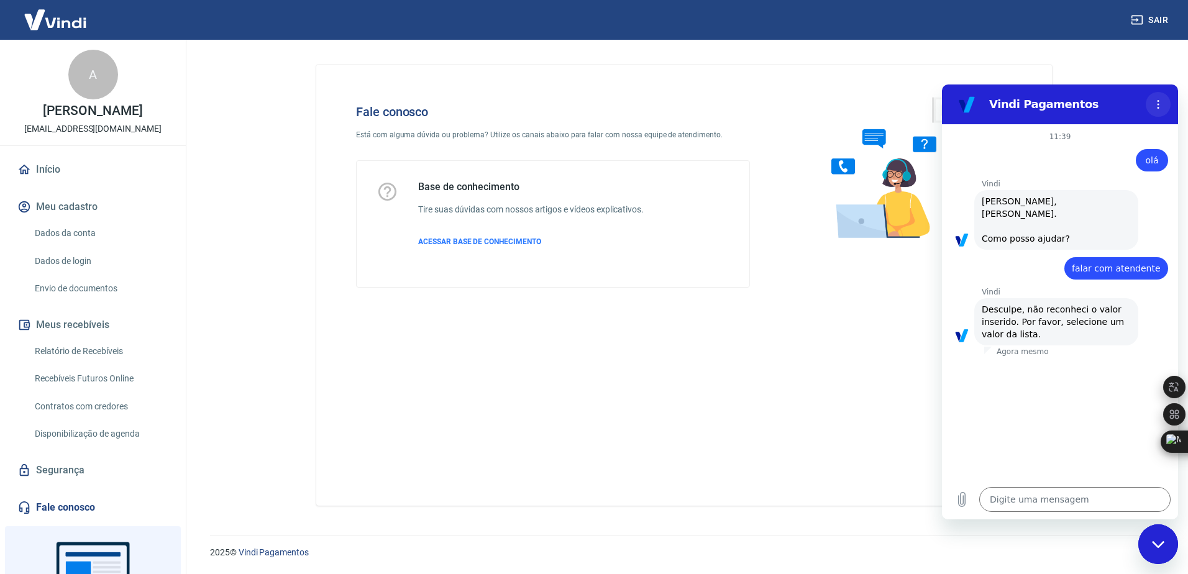
click at [1157, 101] on circle "Menu de opções" at bounding box center [1158, 101] width 2 height 2
click at [1157, 103] on icon "Menu de opções" at bounding box center [1158, 104] width 10 height 10
click at [1027, 221] on span "Olá, Alexandre Gomes. Como posso ajudar?" at bounding box center [1056, 220] width 149 height 50
click at [1047, 500] on textarea at bounding box center [1074, 499] width 191 height 25
click at [1156, 542] on icon "Fechar janela de mensagens" at bounding box center [1158, 545] width 13 height 8
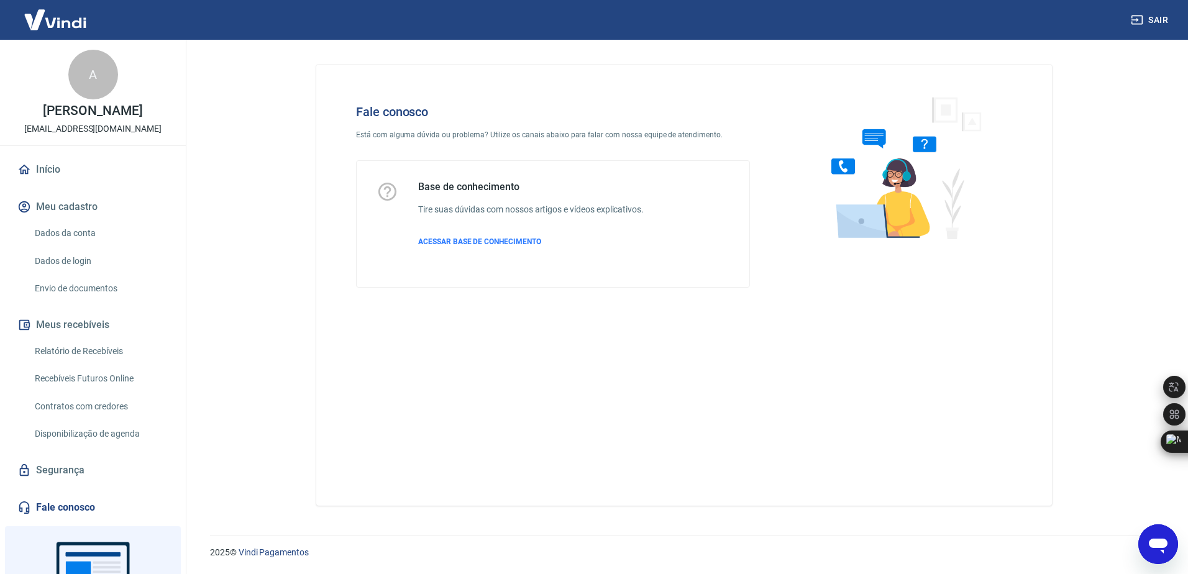
click at [1156, 542] on icon "Abrir janela de mensagens" at bounding box center [1158, 546] width 19 height 15
type textarea "x"
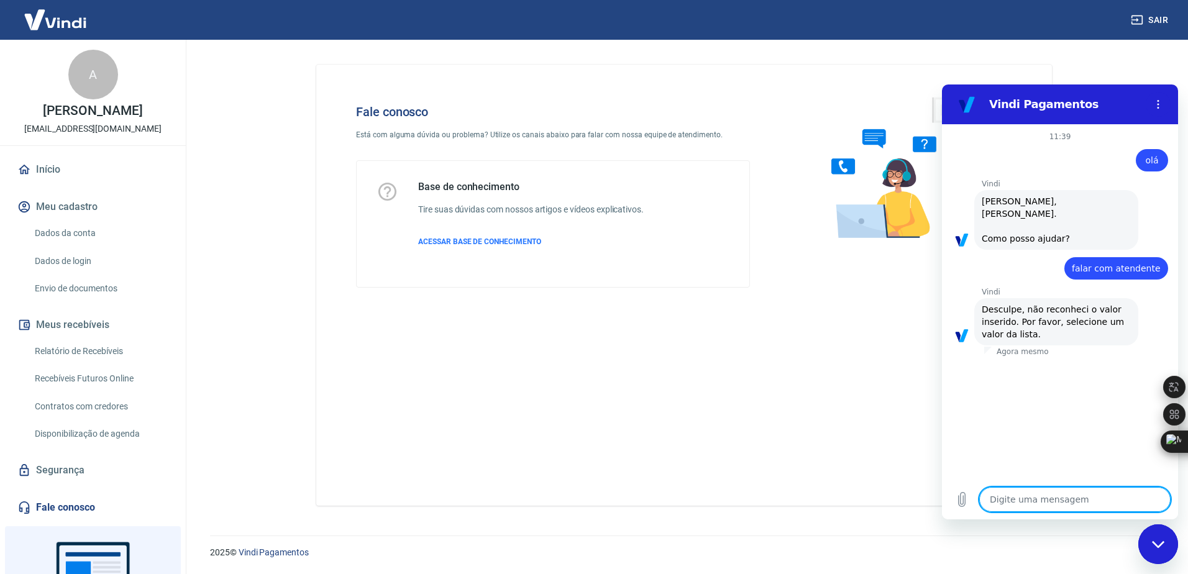
click at [1087, 500] on textarea at bounding box center [1074, 499] width 191 height 25
type textarea "o"
type textarea "x"
type textarea "ol"
type textarea "x"
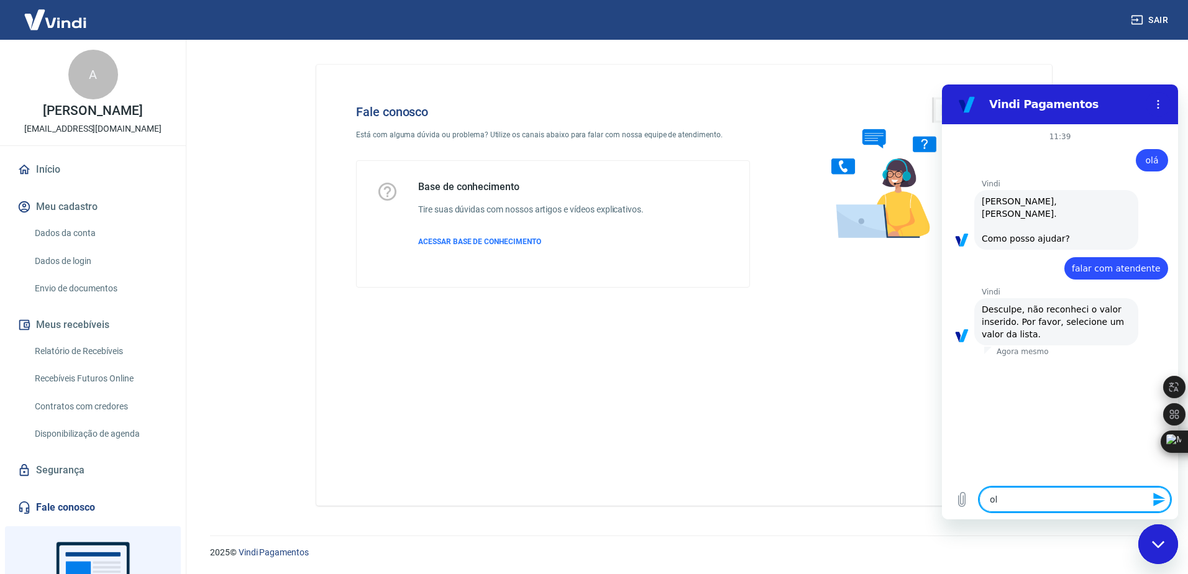
type textarea "olá"
type textarea "x"
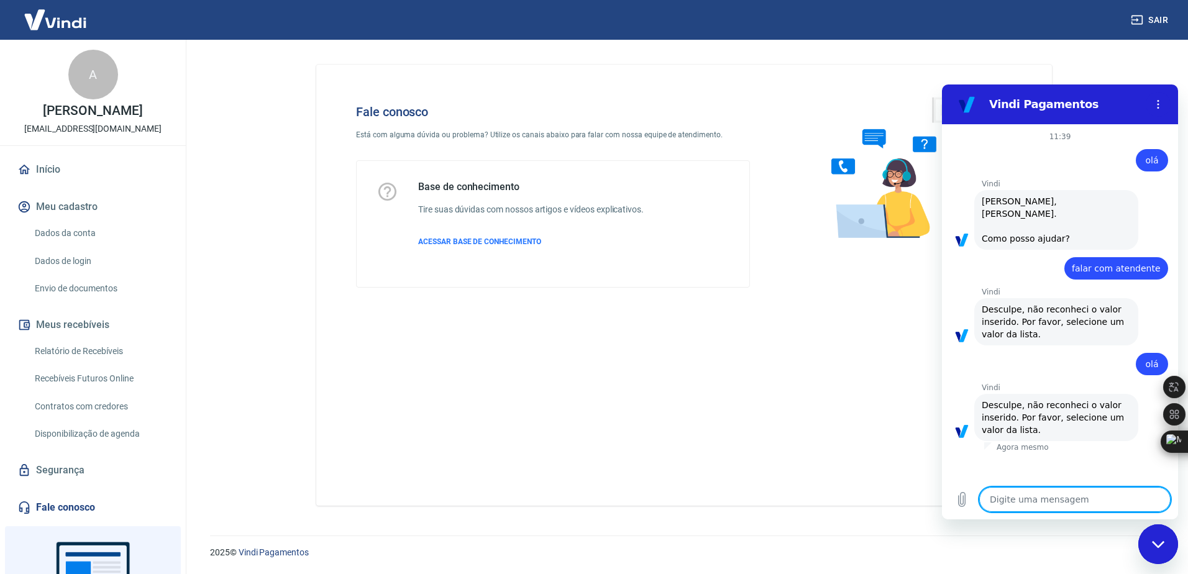
click at [1164, 534] on div "Fechar janela de mensagens" at bounding box center [1157, 544] width 37 height 37
type textarea "x"
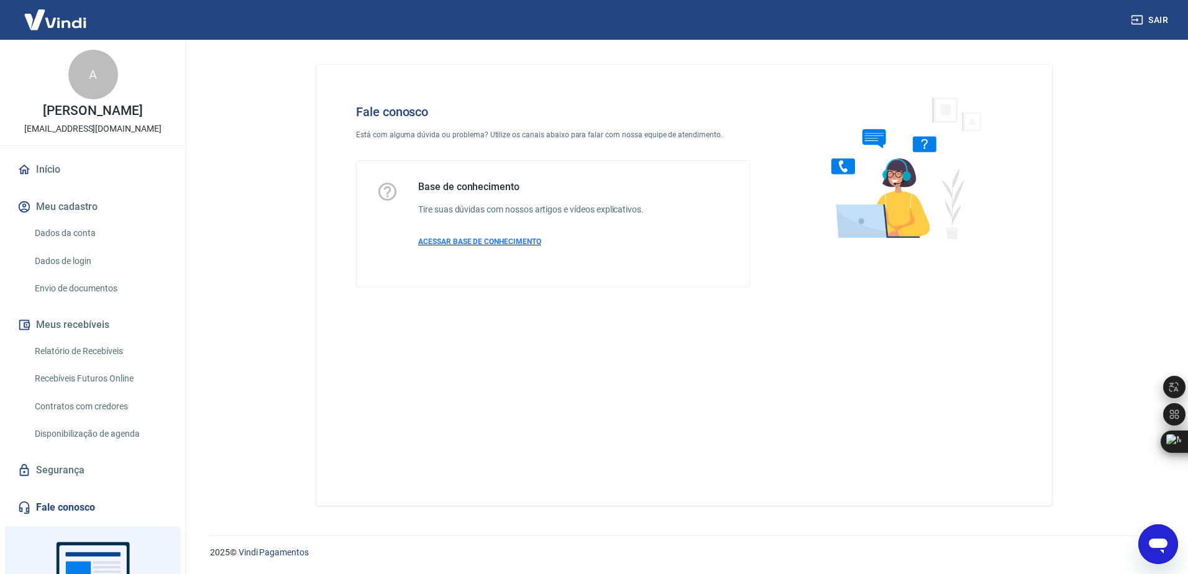
click at [489, 247] on p "ACESSAR BASE DE CONHECIMENTO" at bounding box center [531, 241] width 226 height 11
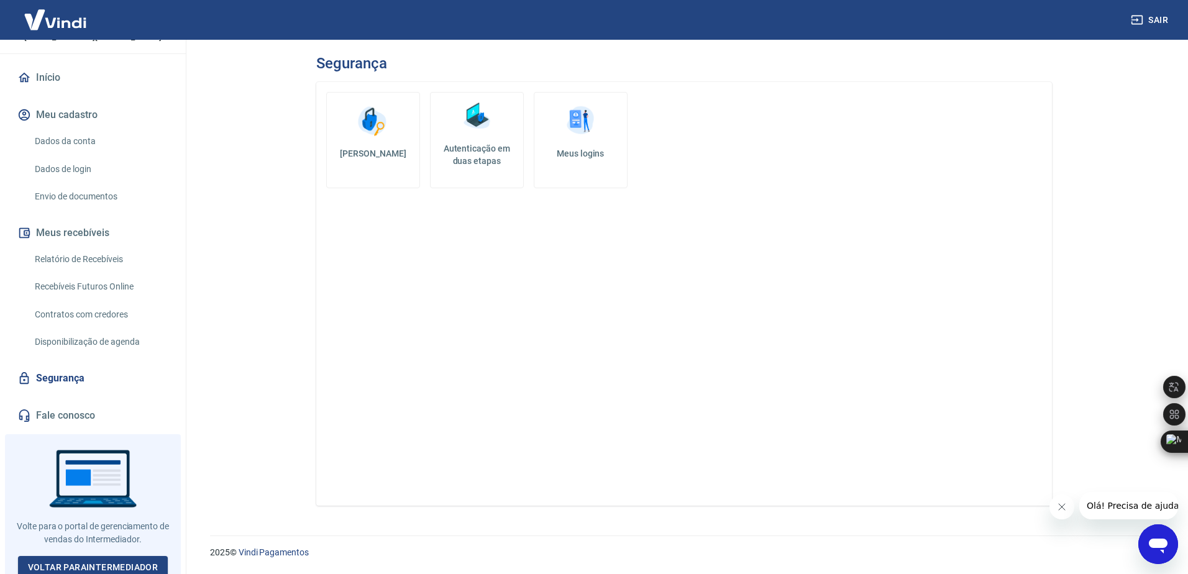
scroll to position [98, 0]
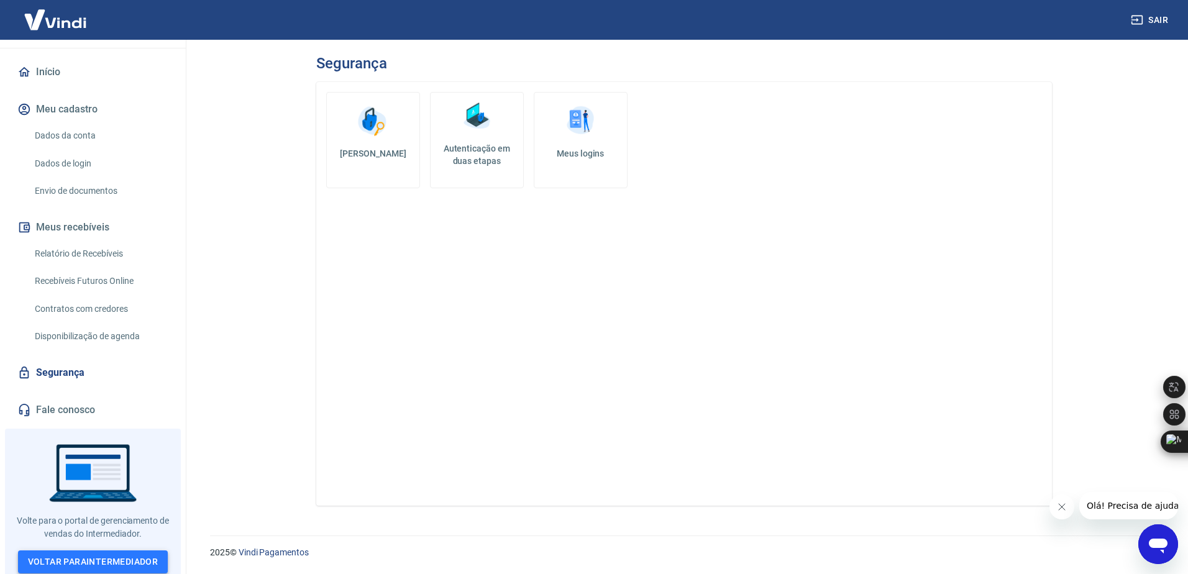
click at [130, 559] on link "Voltar para Intermediador" at bounding box center [93, 561] width 150 height 23
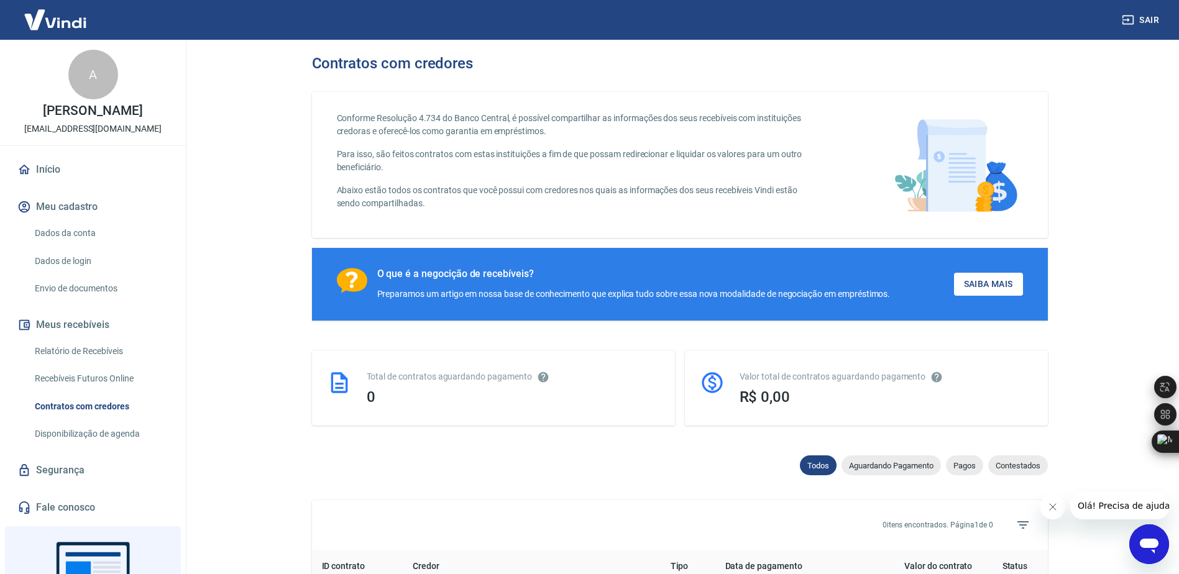
click at [1143, 549] on icon "Abrir janela de mensagens" at bounding box center [1149, 544] width 22 height 22
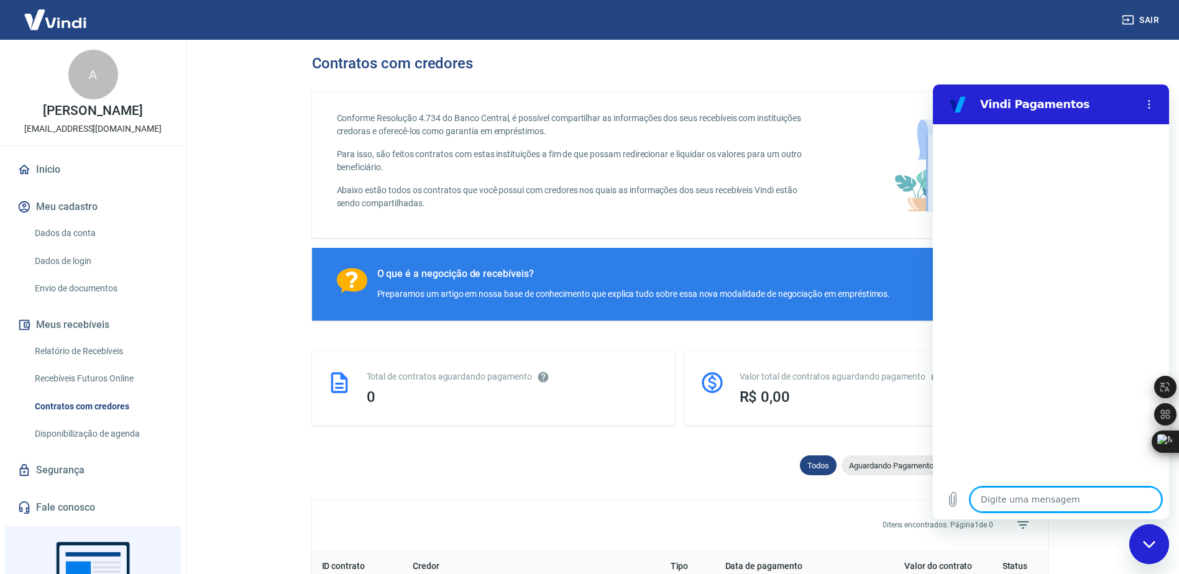
type textarea "o"
type textarea "x"
type textarea "ol"
type textarea "x"
type textarea "olá"
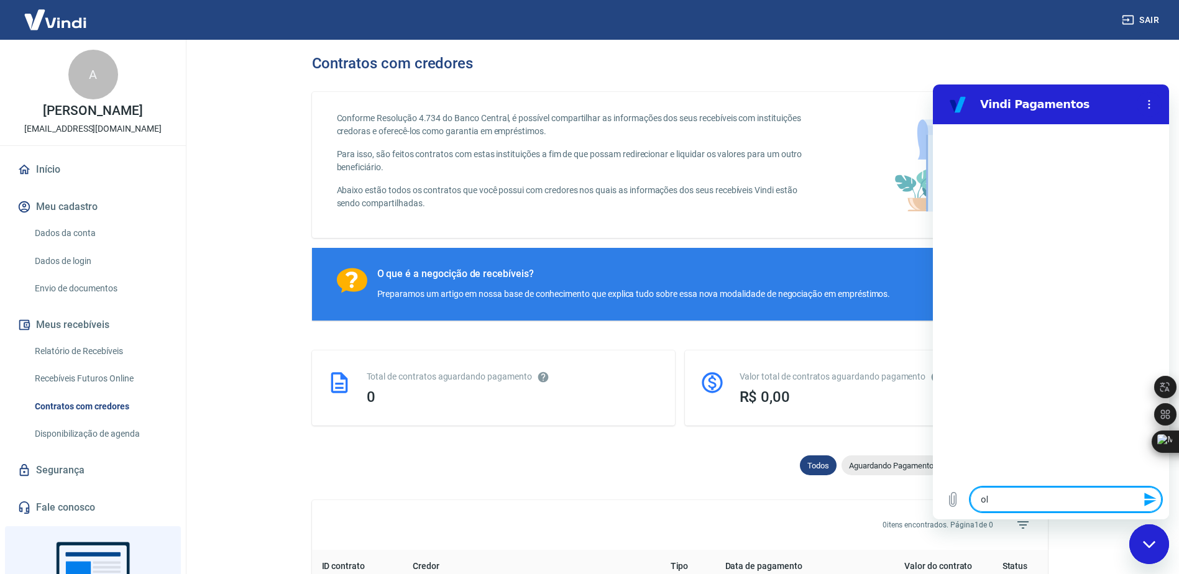
type textarea "x"
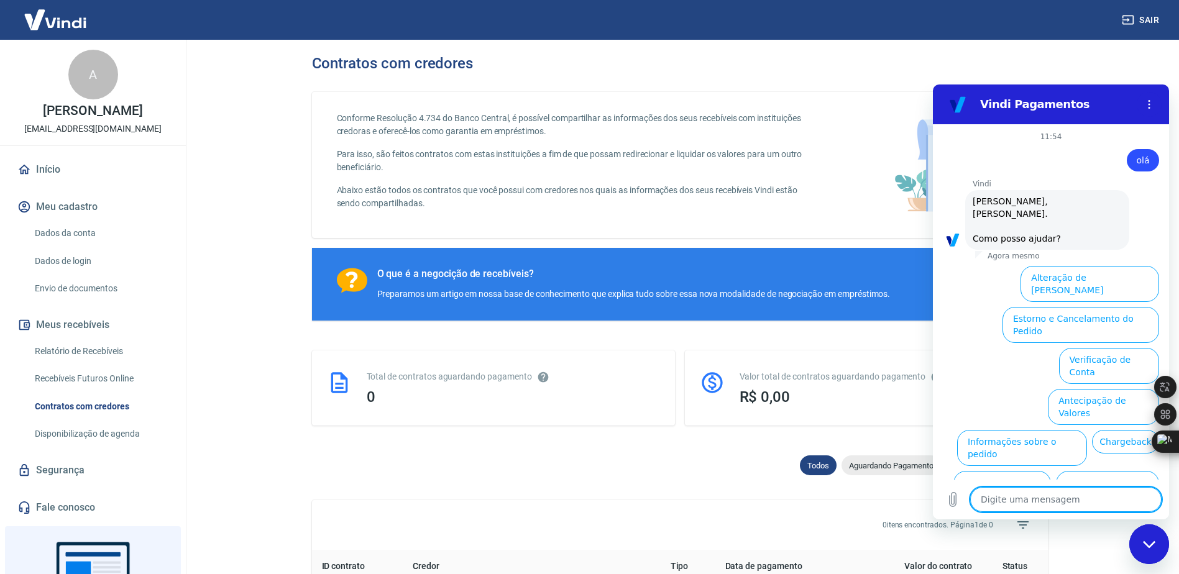
scroll to position [29, 0]
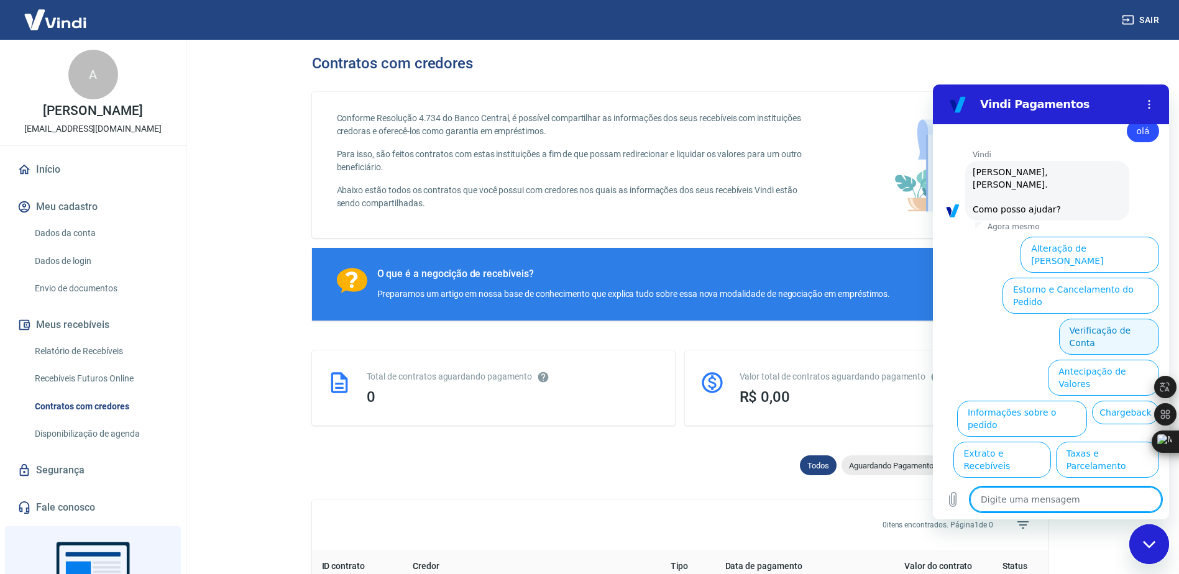
click at [1090, 319] on button "Verificação de Conta" at bounding box center [1109, 337] width 100 height 36
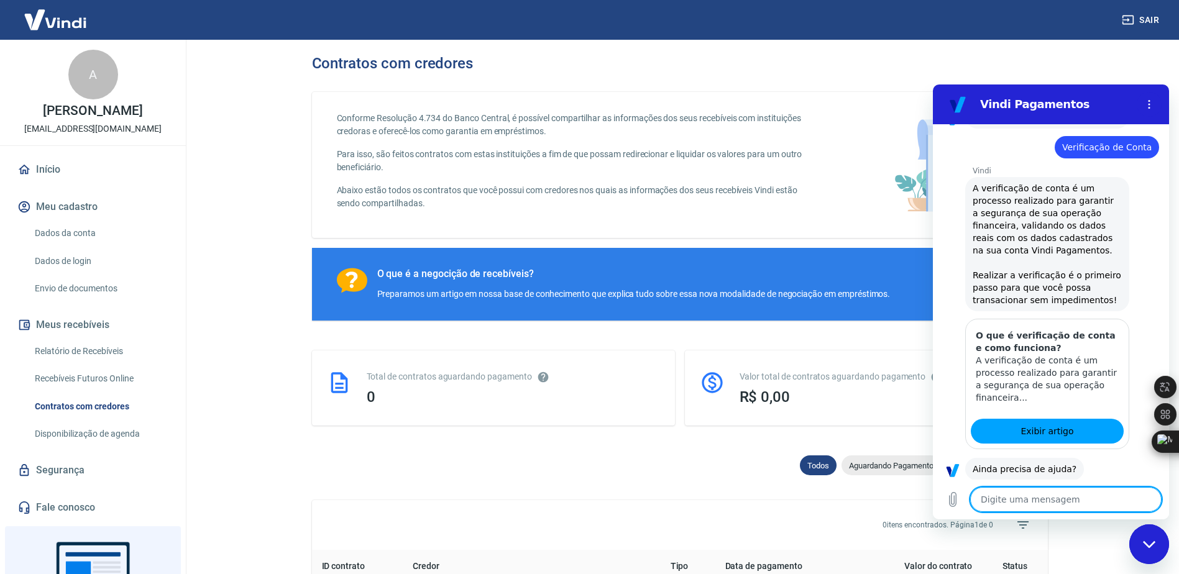
scroll to position [152, 0]
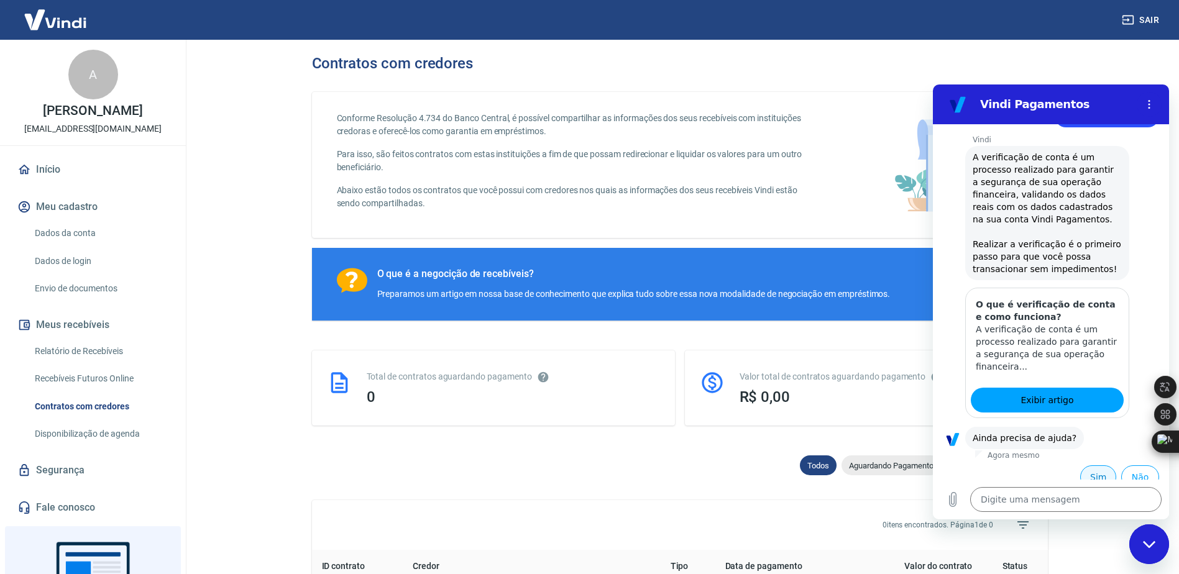
click at [1089, 469] on button "Sim" at bounding box center [1098, 477] width 36 height 24
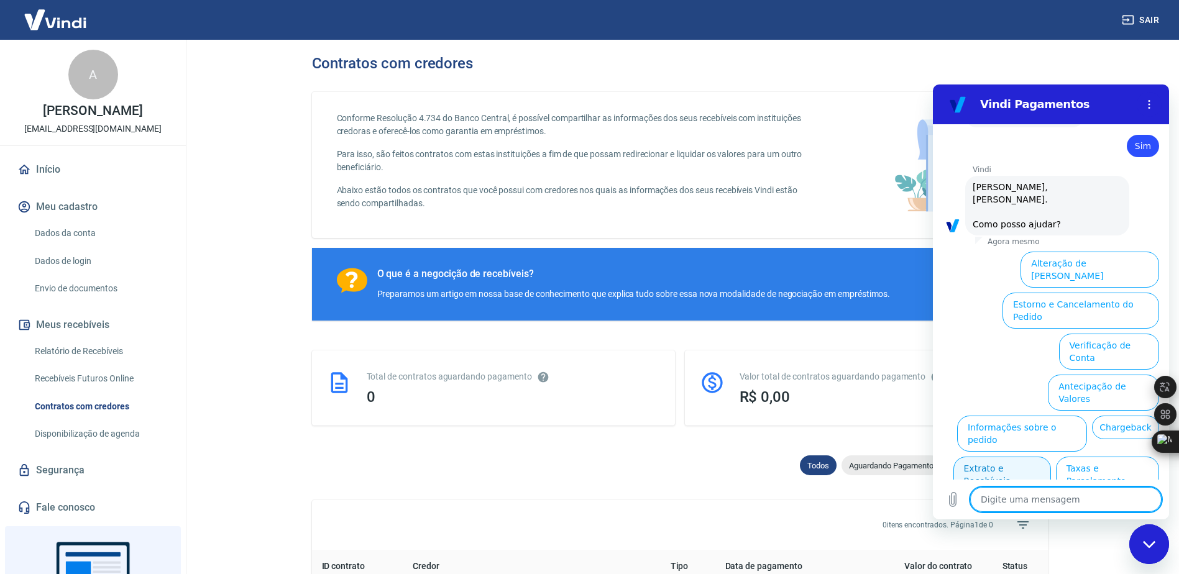
scroll to position [477, 0]
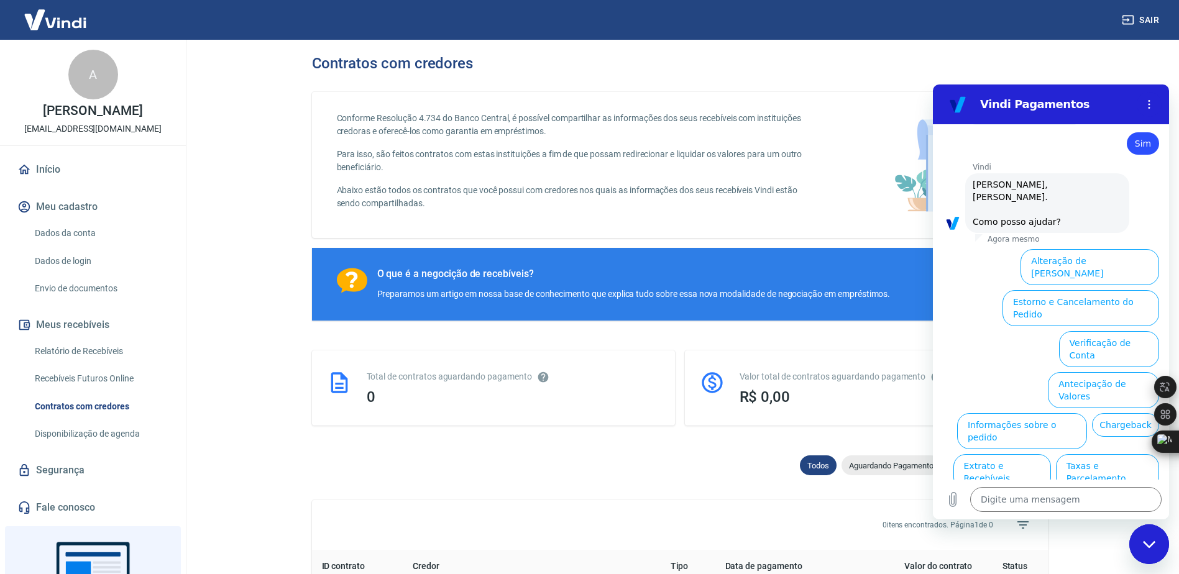
click at [1152, 550] on div "Fechar janela de mensagens" at bounding box center [1148, 544] width 37 height 37
type textarea "x"
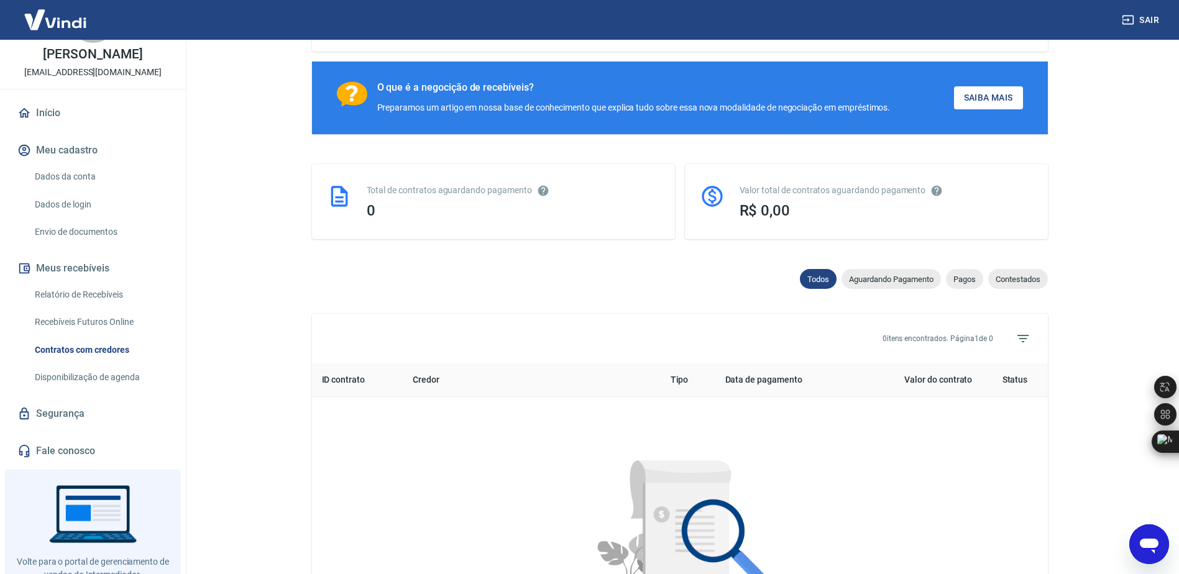
scroll to position [98, 0]
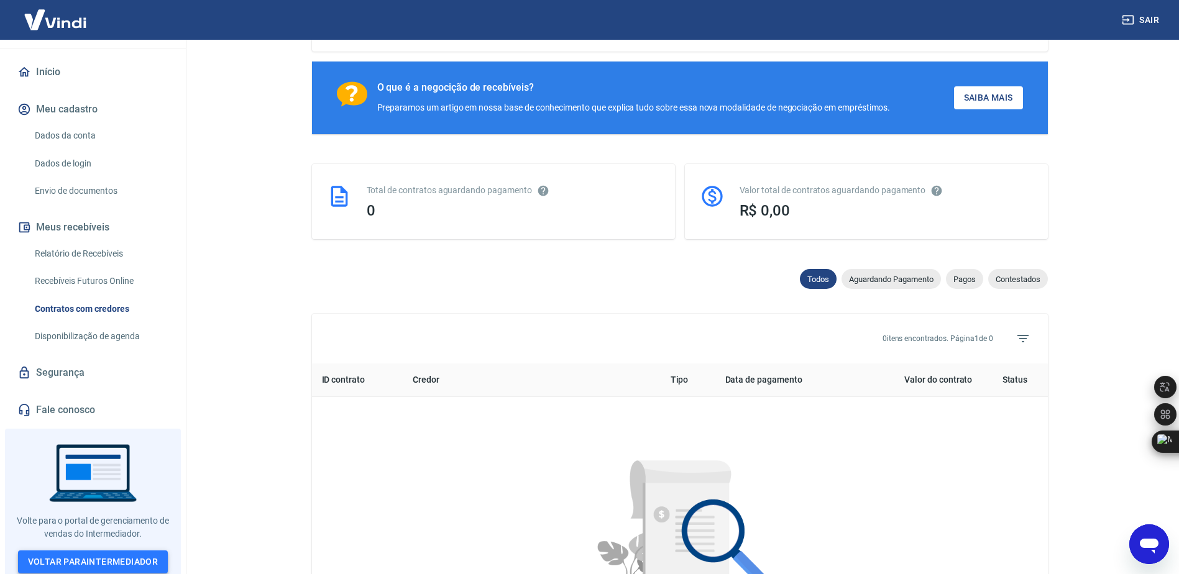
click at [108, 554] on link "Voltar para Intermediador" at bounding box center [93, 561] width 150 height 23
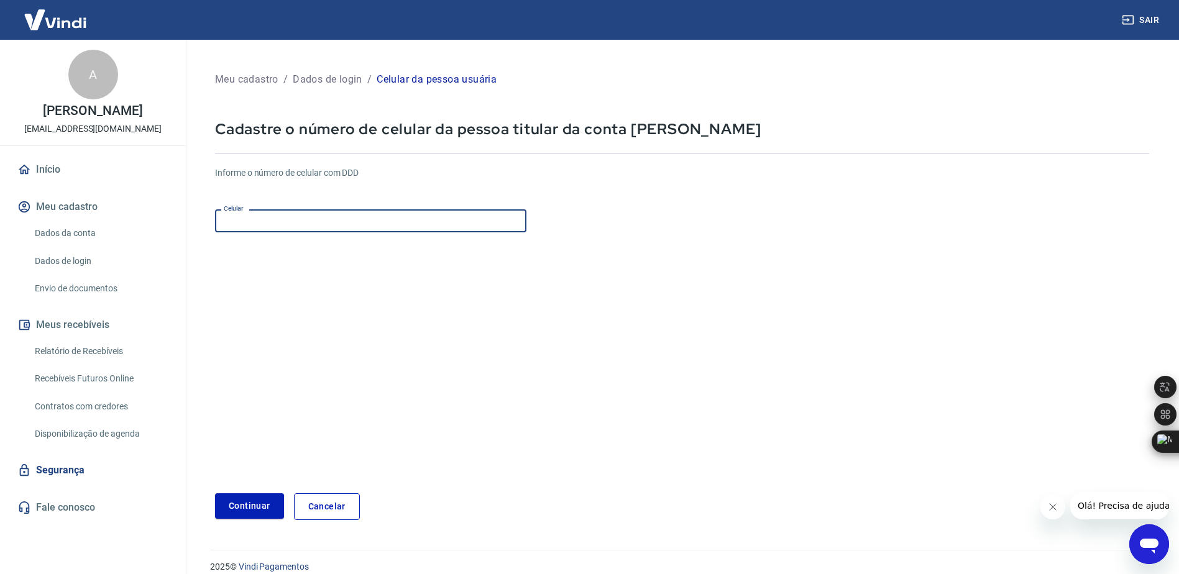
click at [306, 216] on input "Celular" at bounding box center [370, 220] width 311 height 23
type input "[PHONE_NUMBER]"
click at [258, 496] on button "Continuar" at bounding box center [249, 505] width 69 height 25
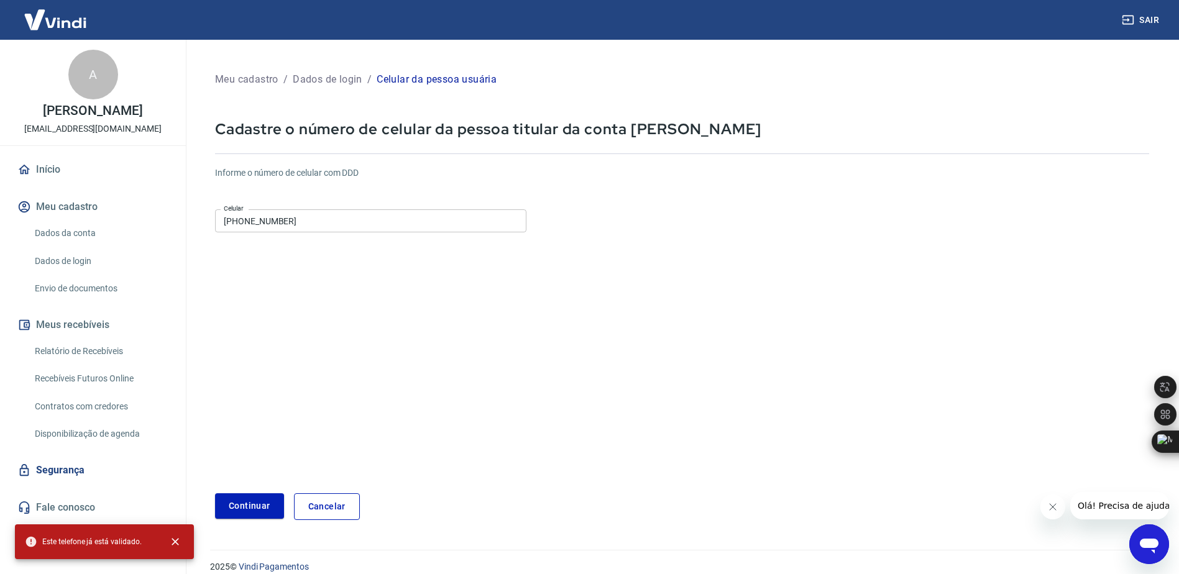
click at [325, 80] on p "Dados de login" at bounding box center [328, 79] width 70 height 15
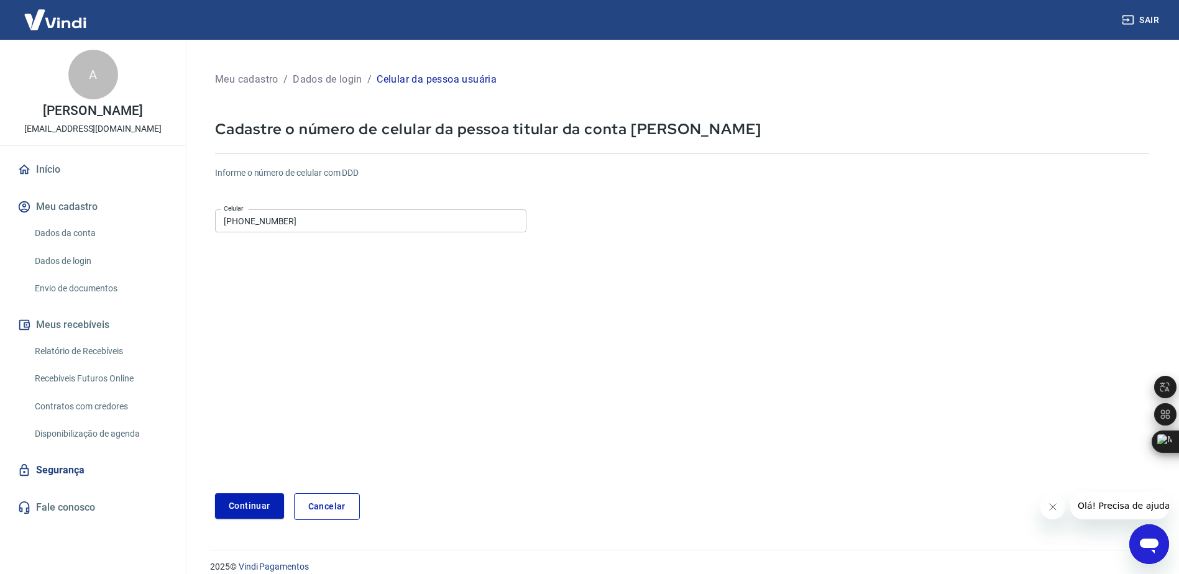
click at [240, 80] on p "Meu cadastro" at bounding box center [246, 79] width 63 height 15
click at [324, 507] on link "Cancelar" at bounding box center [327, 506] width 66 height 27
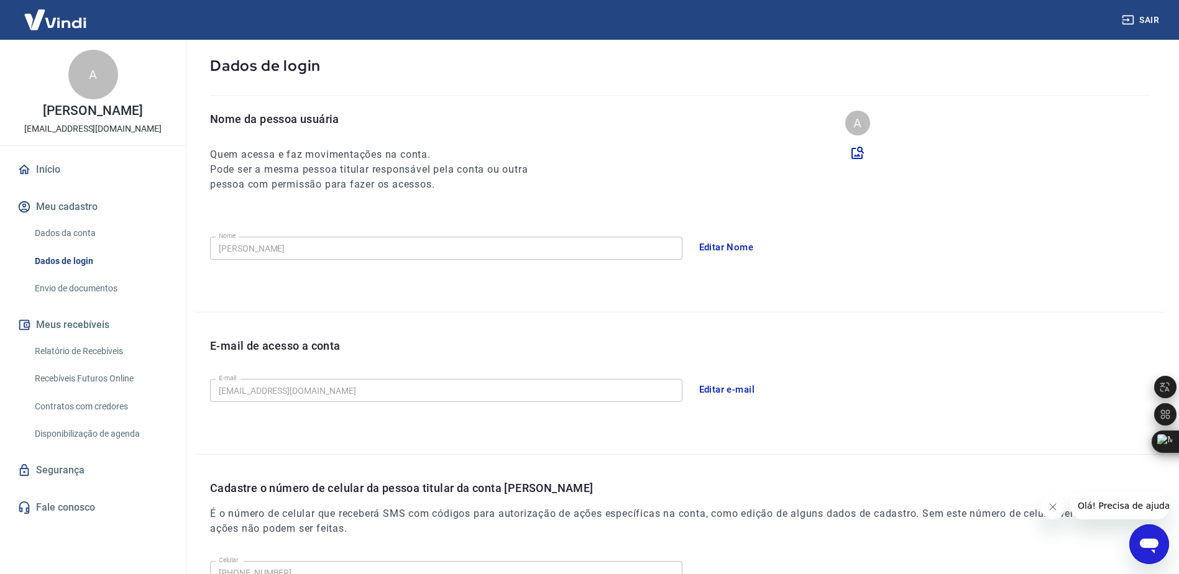
scroll to position [62, 0]
